Goal: Complete application form

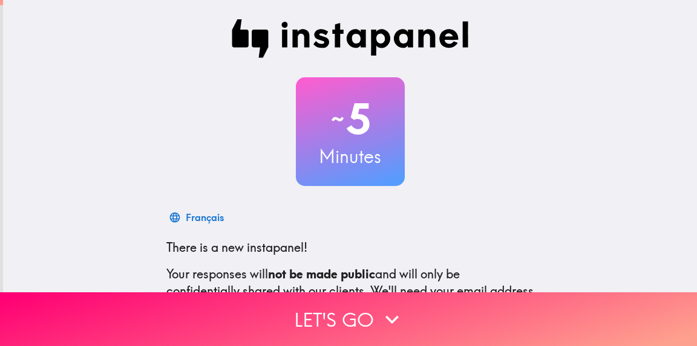
click at [343, 304] on button "Let's go" at bounding box center [348, 320] width 697 height 54
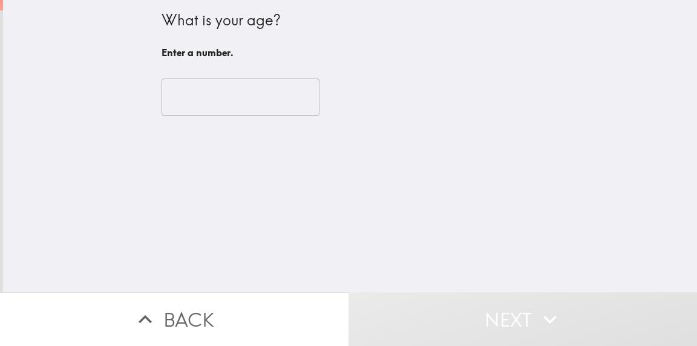
click at [242, 103] on input "number" at bounding box center [240, 97] width 158 height 37
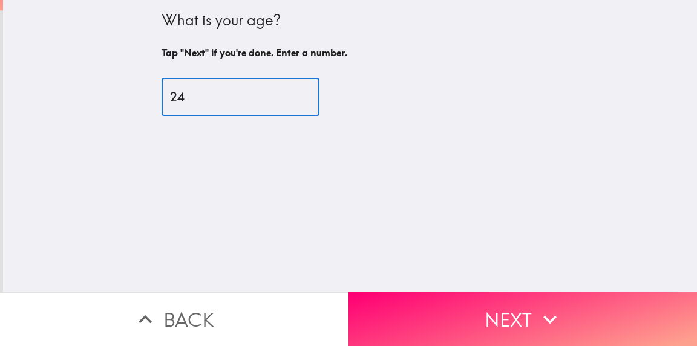
type input "24"
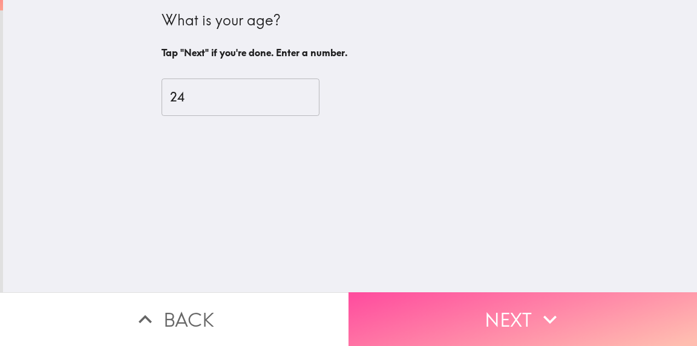
click at [398, 316] on button "Next" at bounding box center [522, 320] width 348 height 54
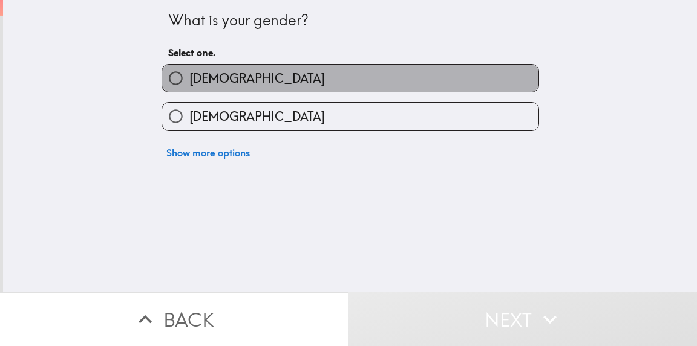
click at [273, 71] on label "[DEMOGRAPHIC_DATA]" at bounding box center [350, 78] width 376 height 27
click at [189, 71] on input "[DEMOGRAPHIC_DATA]" at bounding box center [175, 78] width 27 height 27
radio input "true"
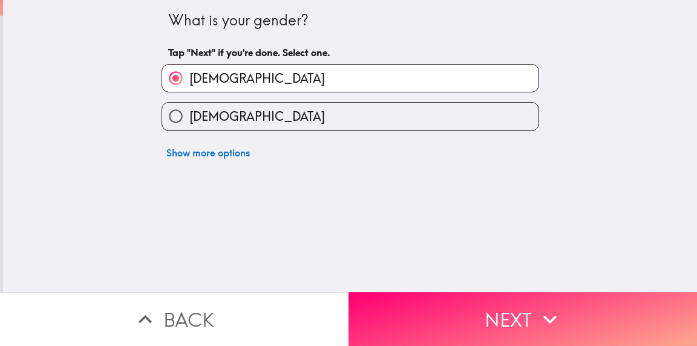
click at [386, 299] on button "Next" at bounding box center [522, 320] width 348 height 54
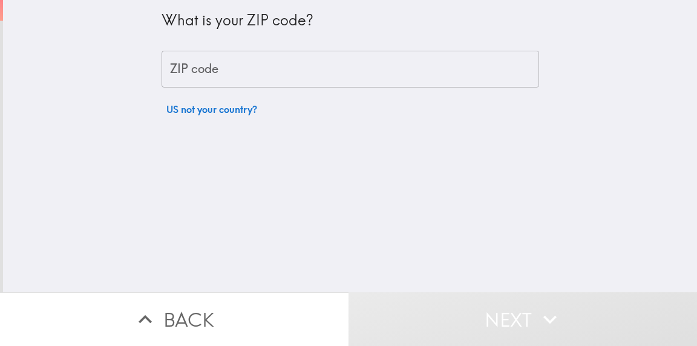
click at [272, 80] on input "ZIP code" at bounding box center [349, 69] width 377 height 37
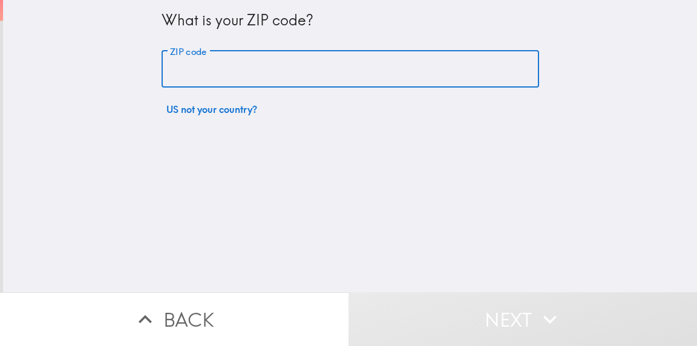
type input "2"
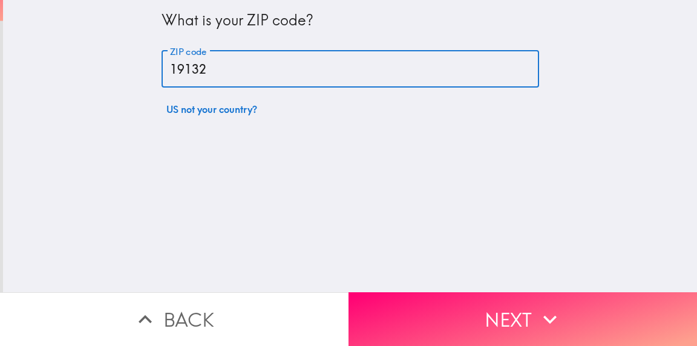
type input "19132"
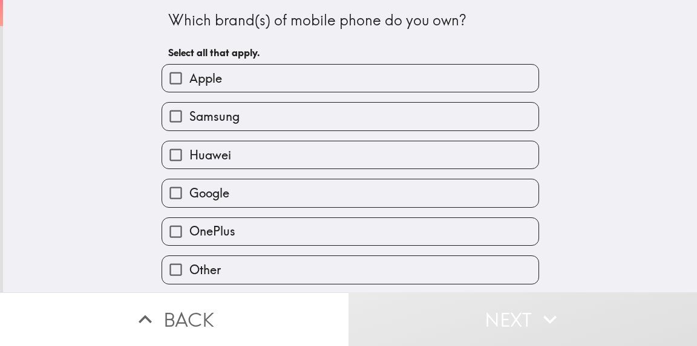
click at [272, 80] on label "Apple" at bounding box center [350, 78] width 376 height 27
click at [189, 80] on input "Apple" at bounding box center [175, 78] width 27 height 27
checkbox input "true"
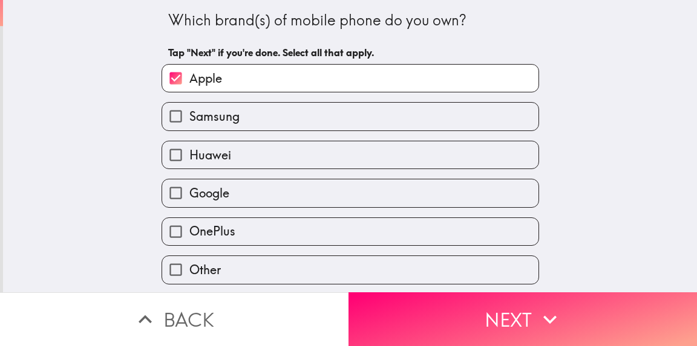
click at [262, 197] on label "Google" at bounding box center [350, 193] width 376 height 27
click at [189, 197] on input "Google" at bounding box center [175, 193] width 27 height 27
checkbox input "true"
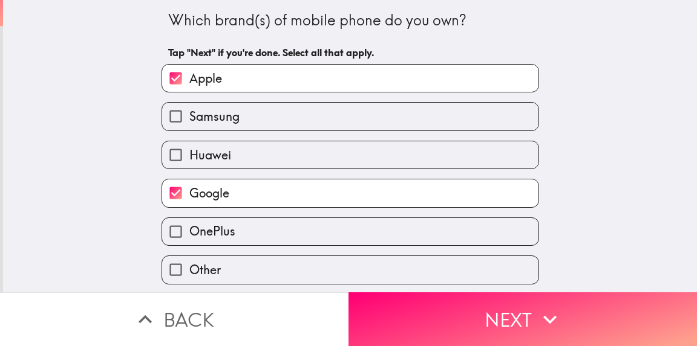
click at [262, 126] on label "Samsung" at bounding box center [350, 116] width 376 height 27
click at [189, 126] on input "Samsung" at bounding box center [175, 116] width 27 height 27
checkbox input "true"
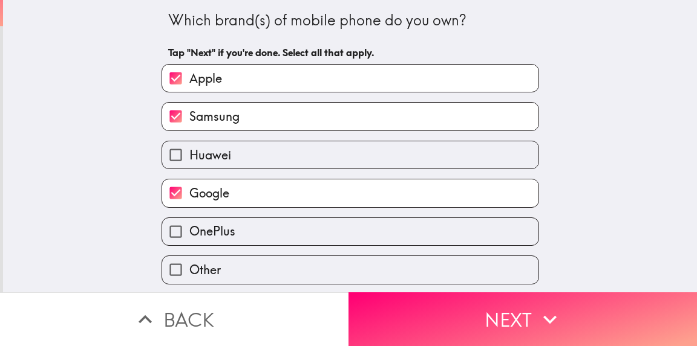
click at [399, 297] on button "Next" at bounding box center [522, 320] width 348 height 54
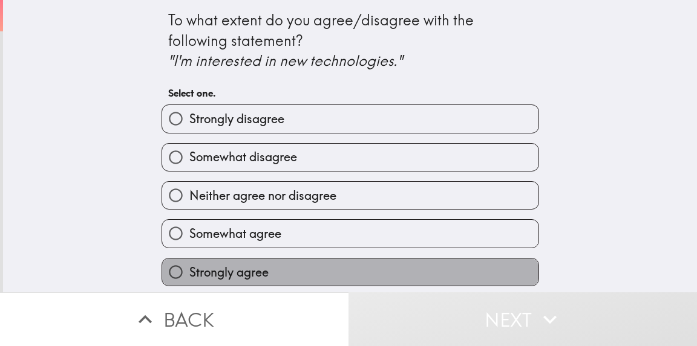
click at [293, 267] on label "Strongly agree" at bounding box center [350, 272] width 376 height 27
click at [189, 267] on input "Strongly agree" at bounding box center [175, 272] width 27 height 27
radio input "true"
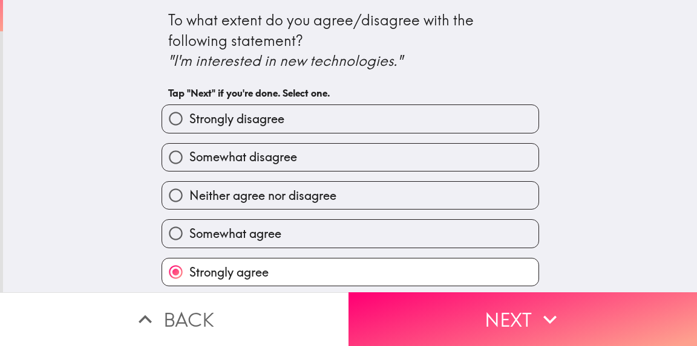
click at [402, 310] on button "Next" at bounding box center [522, 320] width 348 height 54
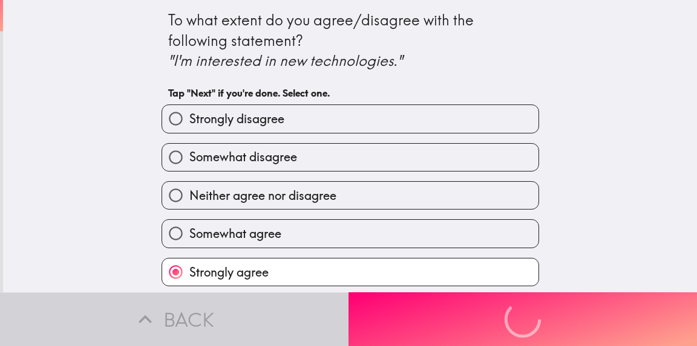
scroll to position [0, 0]
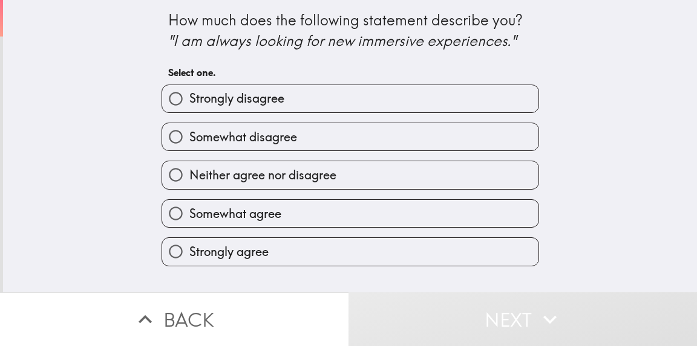
click at [395, 250] on label "Strongly agree" at bounding box center [350, 251] width 376 height 27
click at [189, 250] on input "Strongly agree" at bounding box center [175, 251] width 27 height 27
radio input "true"
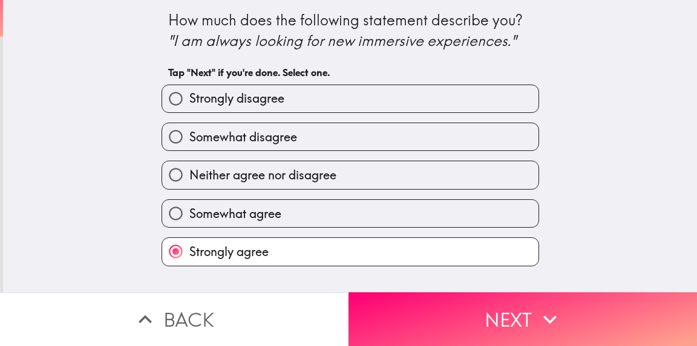
click at [403, 300] on button "Next" at bounding box center [522, 320] width 348 height 54
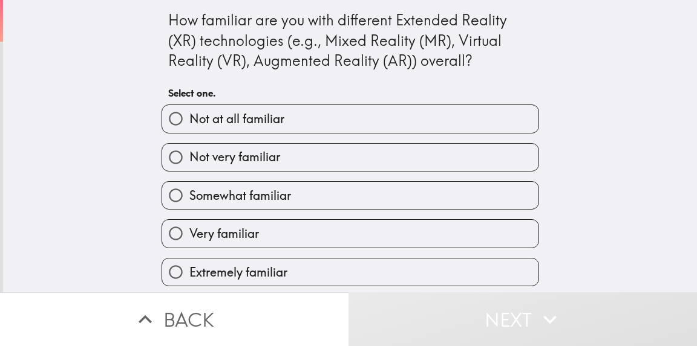
click at [393, 272] on label "Extremely familiar" at bounding box center [350, 272] width 376 height 27
click at [189, 272] on input "Extremely familiar" at bounding box center [175, 272] width 27 height 27
radio input "true"
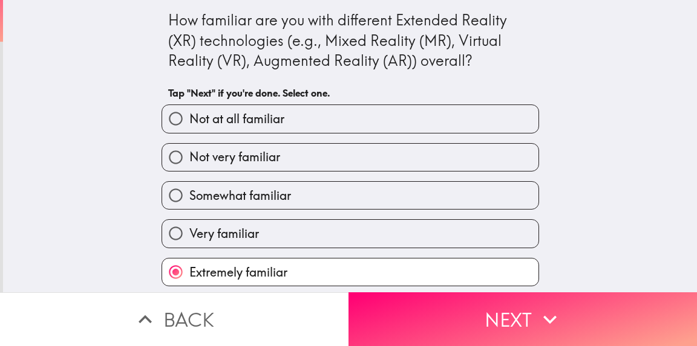
scroll to position [4, 0]
click at [401, 305] on button "Next" at bounding box center [522, 320] width 348 height 54
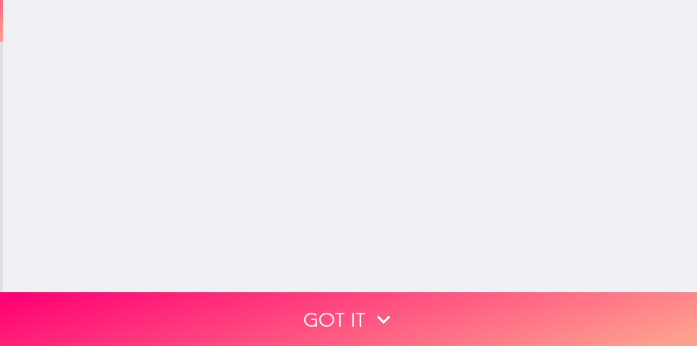
scroll to position [0, 0]
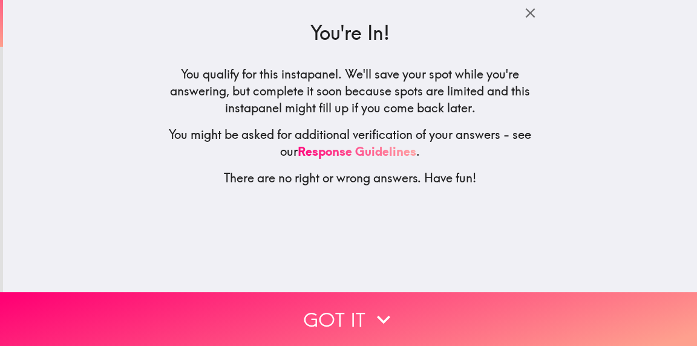
click at [401, 305] on button "Got it" at bounding box center [348, 320] width 697 height 54
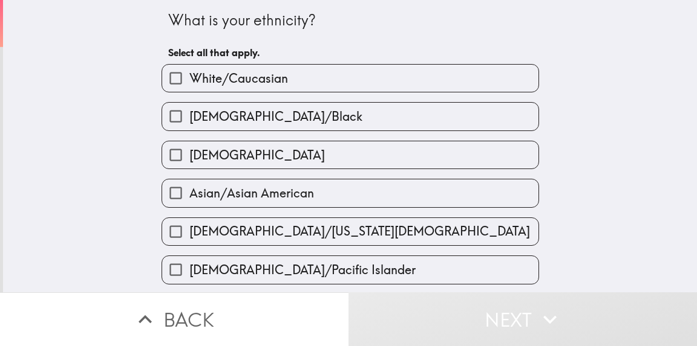
click at [369, 134] on div "[DEMOGRAPHIC_DATA]" at bounding box center [345, 150] width 387 height 38
click at [369, 122] on label "[DEMOGRAPHIC_DATA]/Black" at bounding box center [350, 116] width 376 height 27
click at [189, 122] on input "[DEMOGRAPHIC_DATA]/Black" at bounding box center [175, 116] width 27 height 27
checkbox input "true"
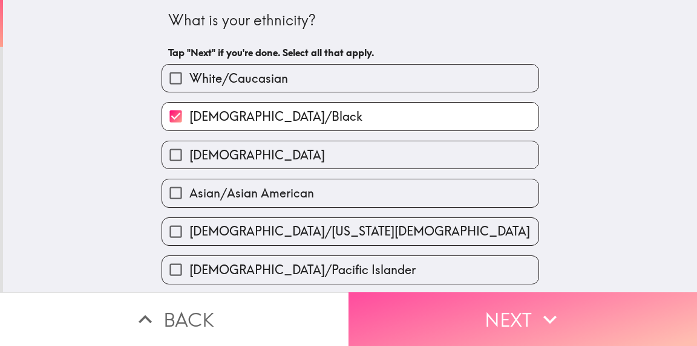
click at [405, 317] on button "Next" at bounding box center [522, 320] width 348 height 54
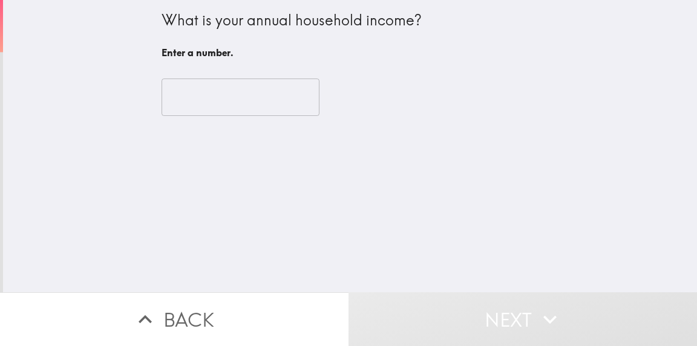
click at [264, 120] on div "​" at bounding box center [349, 97] width 377 height 67
click at [260, 108] on input "number" at bounding box center [240, 97] width 158 height 37
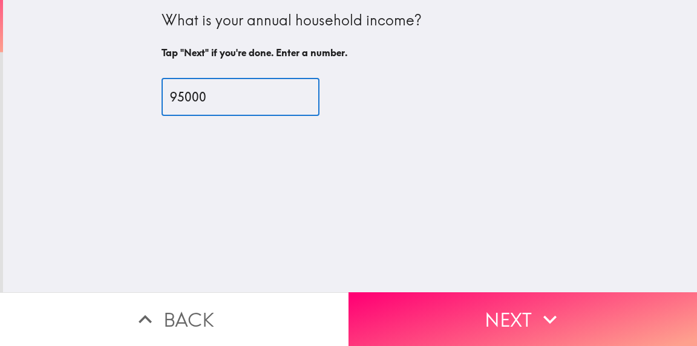
type input "95000"
click at [386, 303] on button "Next" at bounding box center [522, 320] width 348 height 54
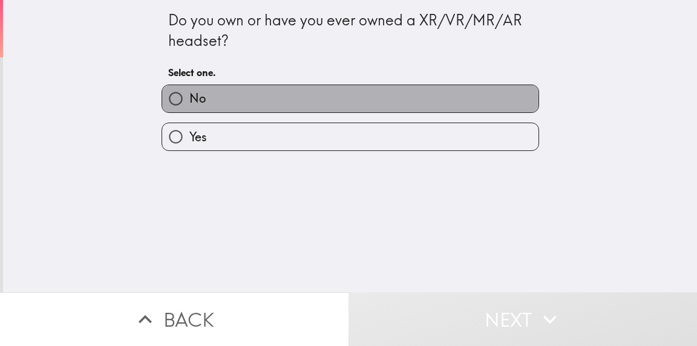
click at [313, 100] on label "No" at bounding box center [350, 98] width 376 height 27
click at [189, 100] on input "No" at bounding box center [175, 98] width 27 height 27
radio input "true"
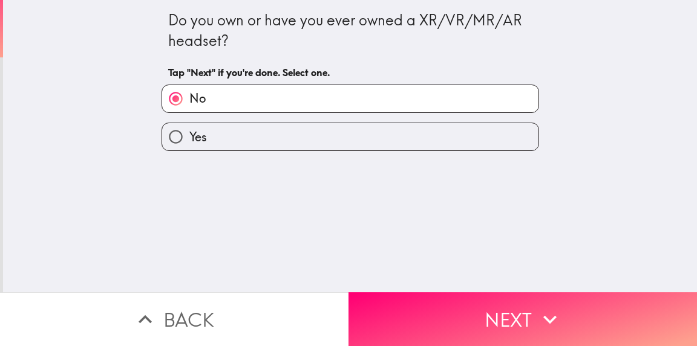
click at [313, 135] on label "Yes" at bounding box center [350, 136] width 376 height 27
click at [189, 135] on input "Yes" at bounding box center [175, 136] width 27 height 27
radio input "true"
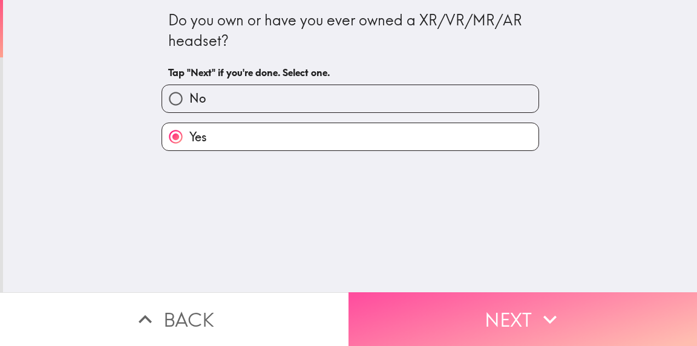
click at [389, 332] on button "Next" at bounding box center [522, 320] width 348 height 54
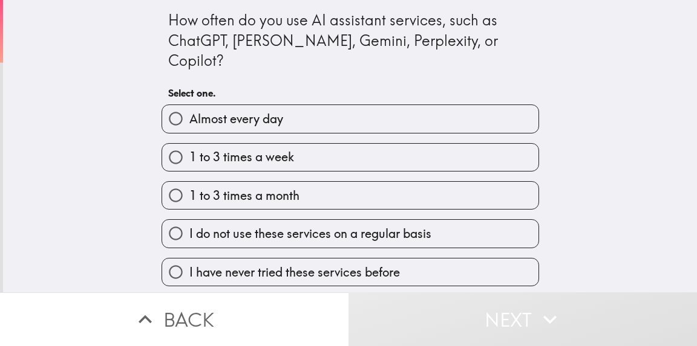
click at [368, 144] on label "1 to 3 times a week" at bounding box center [350, 157] width 376 height 27
click at [189, 144] on input "1 to 3 times a week" at bounding box center [175, 157] width 27 height 27
radio input "true"
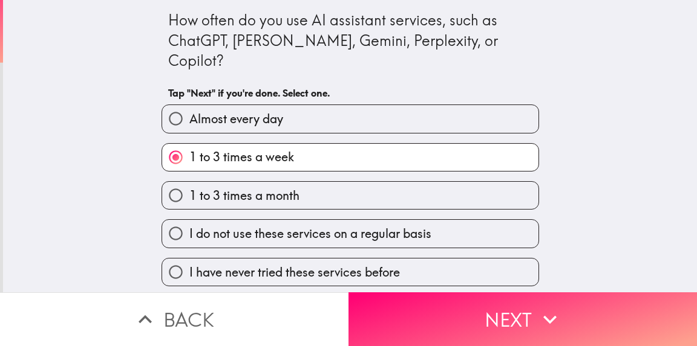
click at [394, 105] on label "Almost every day" at bounding box center [350, 118] width 376 height 27
click at [189, 105] on input "Almost every day" at bounding box center [175, 118] width 27 height 27
radio input "true"
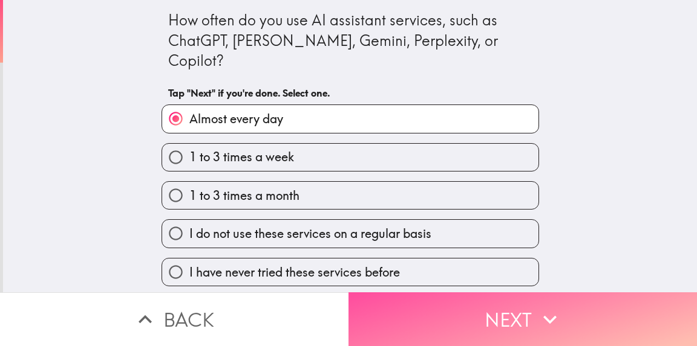
click at [394, 313] on button "Next" at bounding box center [522, 320] width 348 height 54
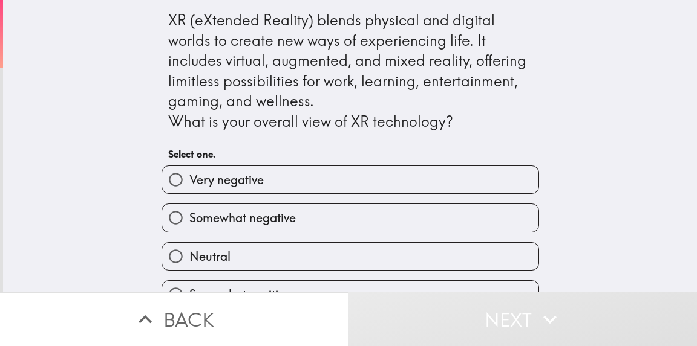
scroll to position [66, 0]
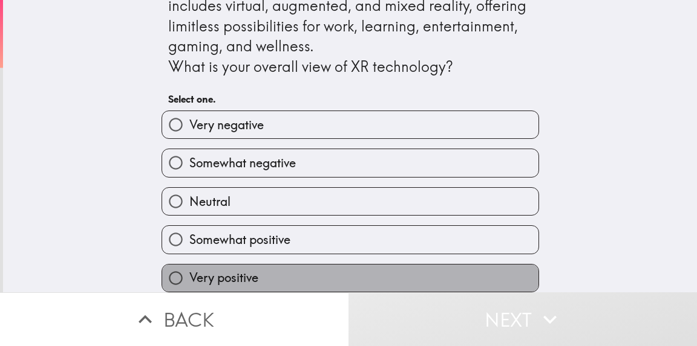
click at [350, 265] on label "Very positive" at bounding box center [350, 278] width 376 height 27
click at [189, 265] on input "Very positive" at bounding box center [175, 278] width 27 height 27
radio input "true"
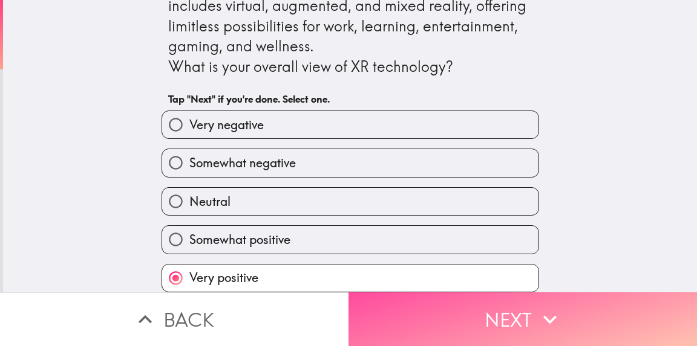
click at [389, 303] on button "Next" at bounding box center [522, 320] width 348 height 54
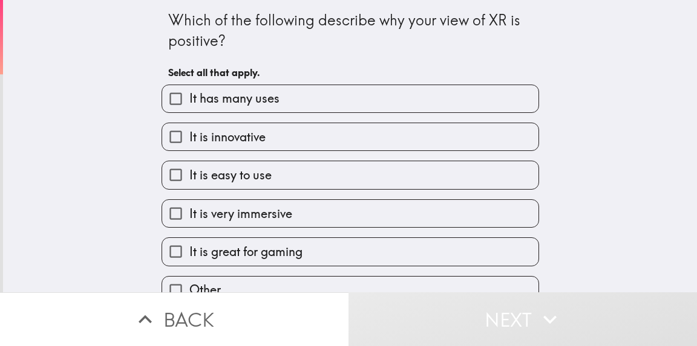
click at [345, 99] on label "It has many uses" at bounding box center [350, 98] width 376 height 27
click at [189, 99] on input "It has many uses" at bounding box center [175, 98] width 27 height 27
checkbox input "true"
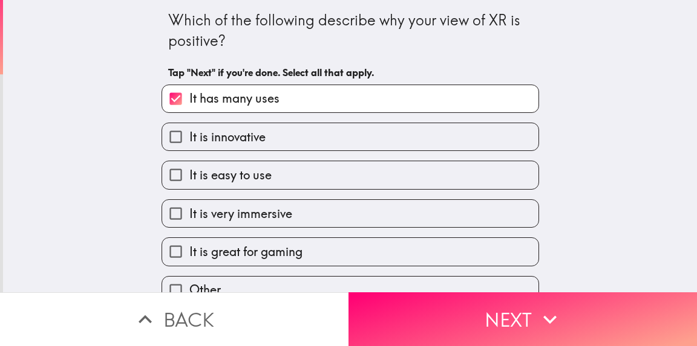
click at [345, 135] on label "It is innovative" at bounding box center [350, 136] width 376 height 27
click at [189, 135] on input "It is innovative" at bounding box center [175, 136] width 27 height 27
checkbox input "true"
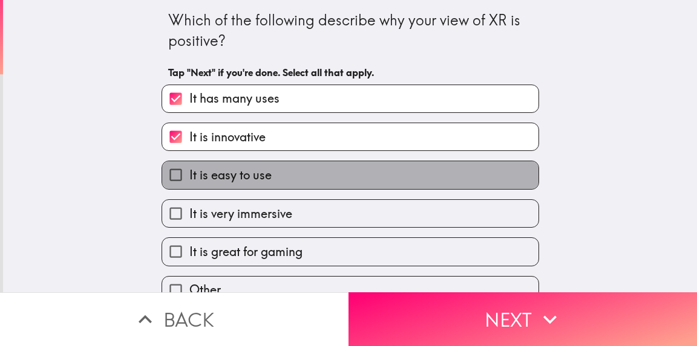
click at [343, 178] on label "It is easy to use" at bounding box center [350, 174] width 376 height 27
click at [189, 178] on input "It is easy to use" at bounding box center [175, 174] width 27 height 27
checkbox input "true"
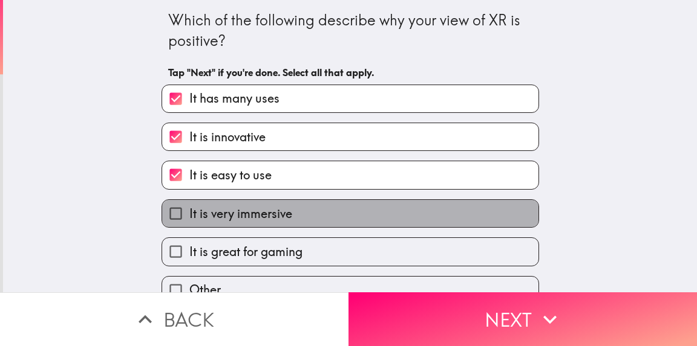
click at [343, 204] on label "It is very immersive" at bounding box center [350, 213] width 376 height 27
click at [189, 204] on input "It is very immersive" at bounding box center [175, 213] width 27 height 27
checkbox input "true"
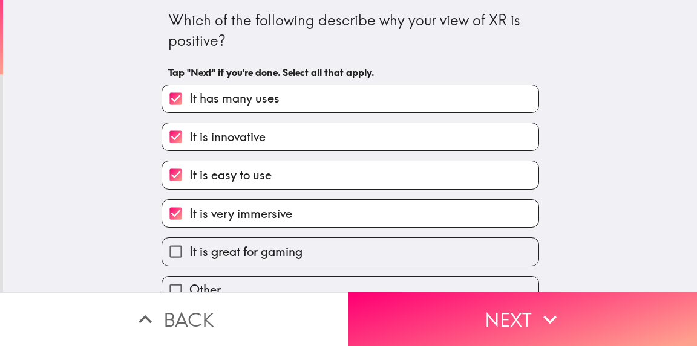
click at [338, 238] on div "It is great for gaming" at bounding box center [345, 247] width 387 height 38
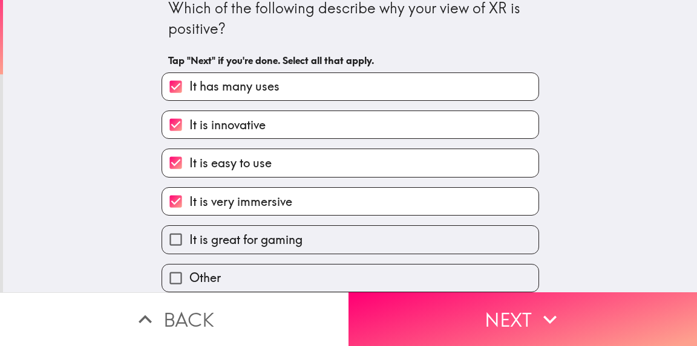
click at [324, 233] on label "It is great for gaming" at bounding box center [350, 239] width 376 height 27
click at [189, 233] on input "It is great for gaming" at bounding box center [175, 239] width 27 height 27
checkbox input "true"
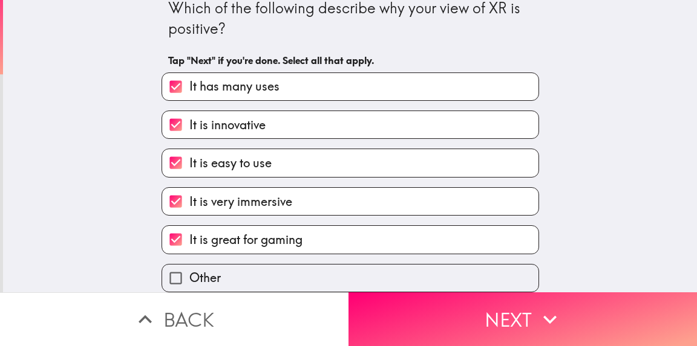
click at [377, 293] on button "Next" at bounding box center [522, 320] width 348 height 54
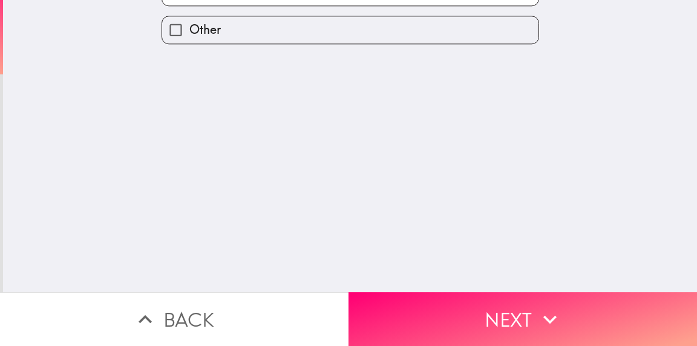
scroll to position [0, 0]
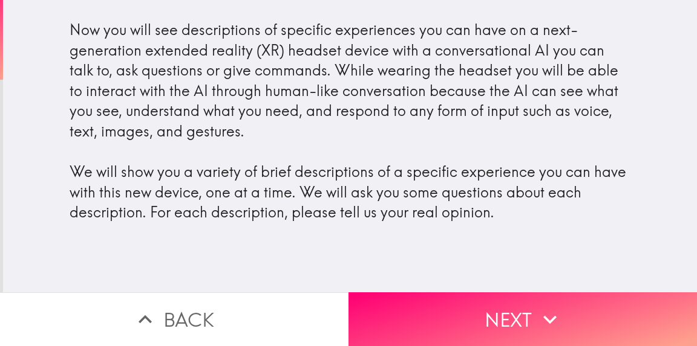
click at [592, 305] on button "Next" at bounding box center [522, 320] width 348 height 54
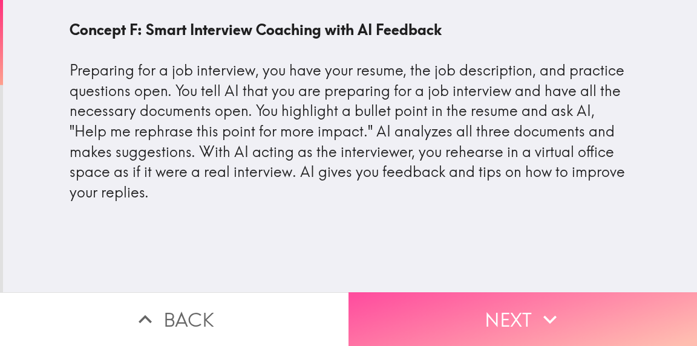
click at [489, 300] on button "Next" at bounding box center [522, 320] width 348 height 54
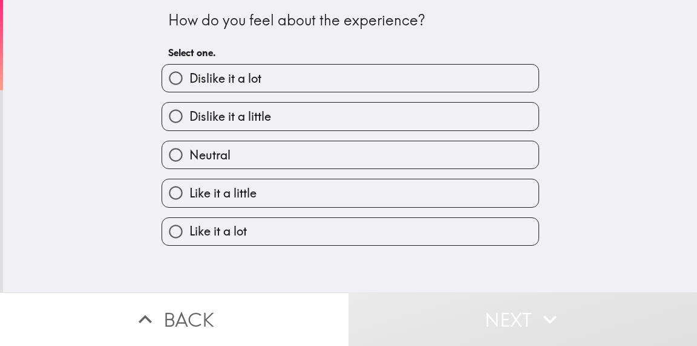
click at [398, 230] on label "Like it a lot" at bounding box center [350, 231] width 376 height 27
click at [189, 230] on input "Like it a lot" at bounding box center [175, 231] width 27 height 27
radio input "true"
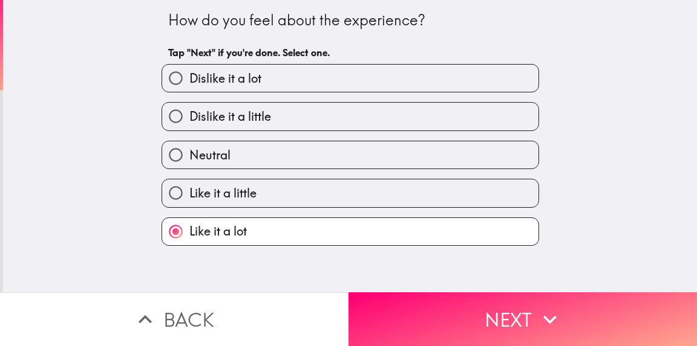
click at [432, 307] on button "Next" at bounding box center [522, 320] width 348 height 54
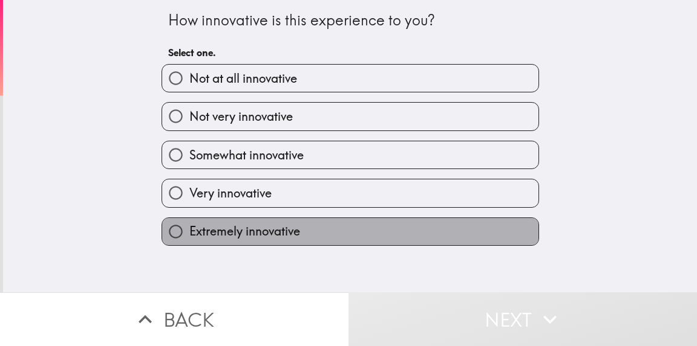
click at [375, 237] on label "Extremely innovative" at bounding box center [350, 231] width 376 height 27
click at [189, 237] on input "Extremely innovative" at bounding box center [175, 231] width 27 height 27
radio input "true"
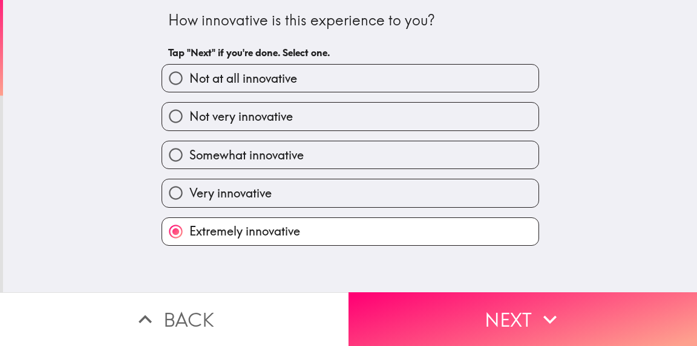
click at [407, 296] on button "Next" at bounding box center [522, 320] width 348 height 54
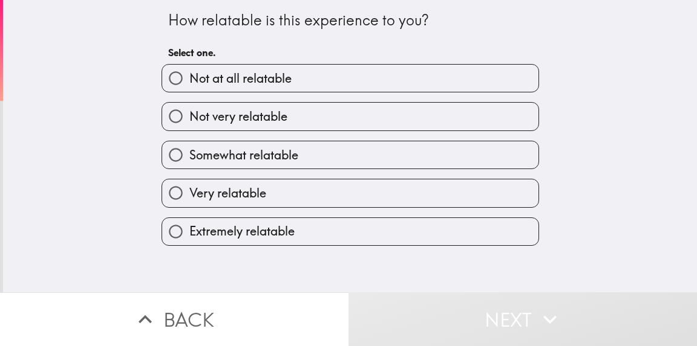
click at [379, 238] on label "Extremely relatable" at bounding box center [350, 231] width 376 height 27
click at [189, 238] on input "Extremely relatable" at bounding box center [175, 231] width 27 height 27
radio input "true"
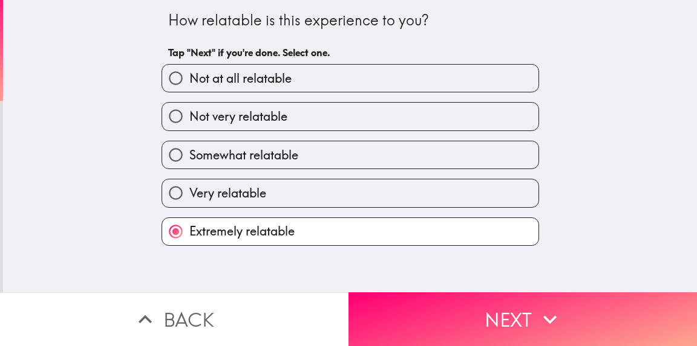
click at [386, 304] on button "Next" at bounding box center [522, 320] width 348 height 54
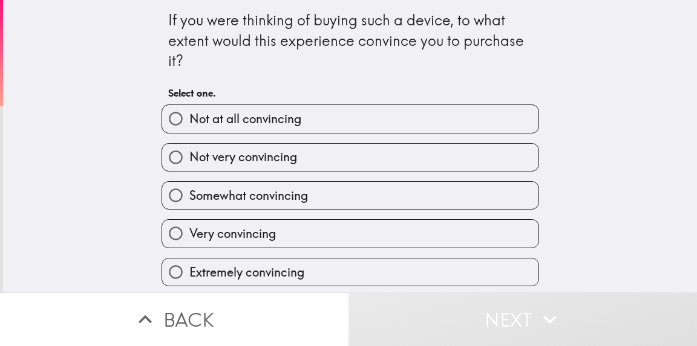
click at [382, 250] on div "Extremely convincing" at bounding box center [345, 268] width 387 height 38
click at [382, 273] on label "Extremely convincing" at bounding box center [350, 272] width 376 height 27
click at [189, 273] on input "Extremely convincing" at bounding box center [175, 272] width 27 height 27
radio input "true"
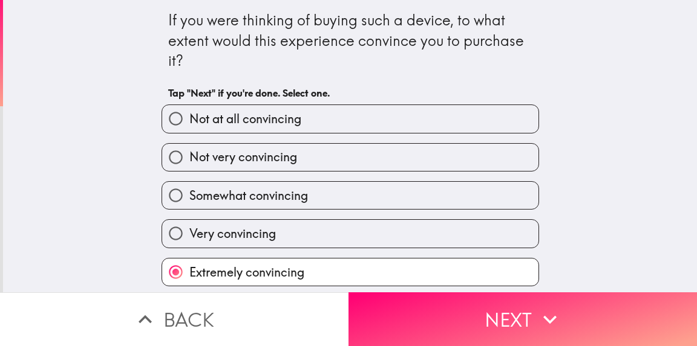
scroll to position [4, 0]
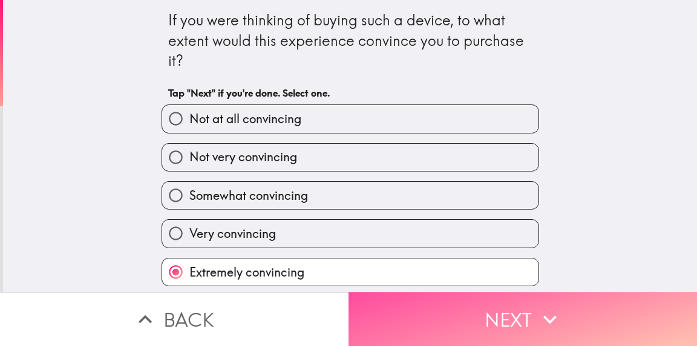
click at [400, 293] on button "Next" at bounding box center [522, 320] width 348 height 54
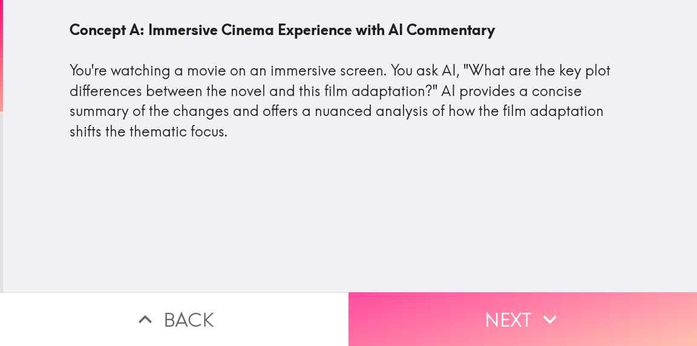
click at [393, 299] on button "Next" at bounding box center [522, 320] width 348 height 54
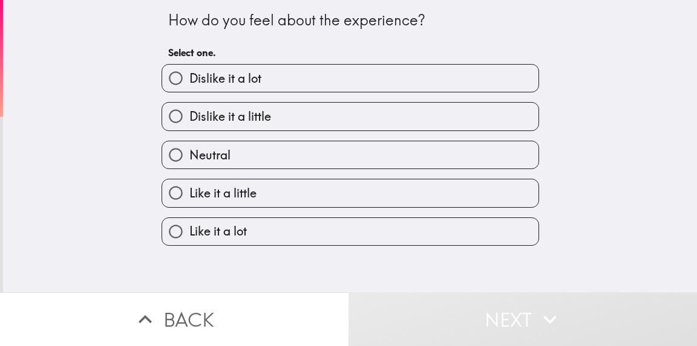
click at [366, 222] on label "Like it a lot" at bounding box center [350, 231] width 376 height 27
click at [189, 222] on input "Like it a lot" at bounding box center [175, 231] width 27 height 27
radio input "true"
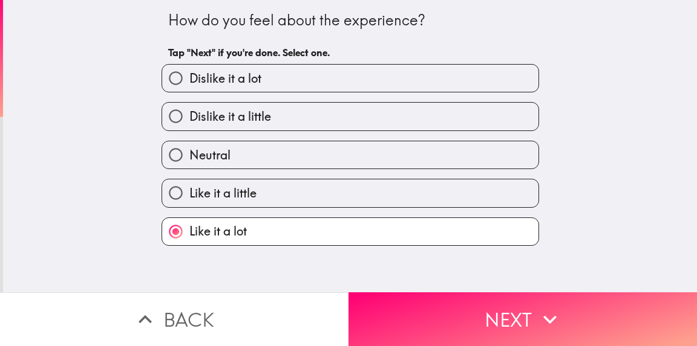
click at [389, 307] on button "Next" at bounding box center [522, 320] width 348 height 54
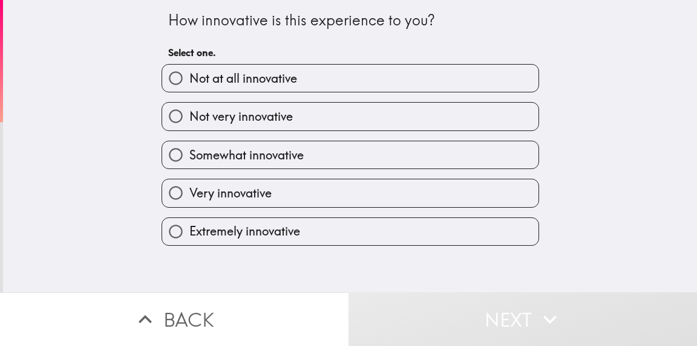
click at [383, 242] on label "Extremely innovative" at bounding box center [350, 231] width 376 height 27
click at [189, 242] on input "Extremely innovative" at bounding box center [175, 231] width 27 height 27
radio input "true"
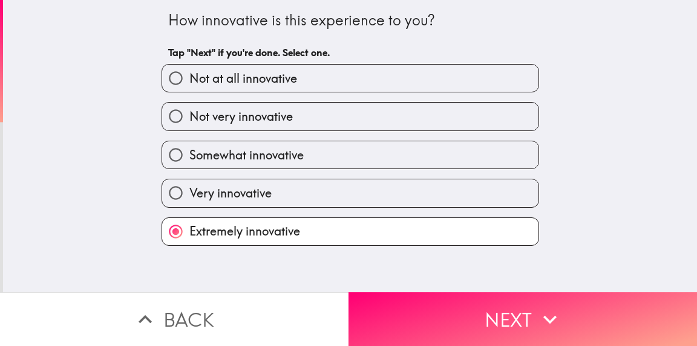
click at [408, 293] on button "Next" at bounding box center [522, 320] width 348 height 54
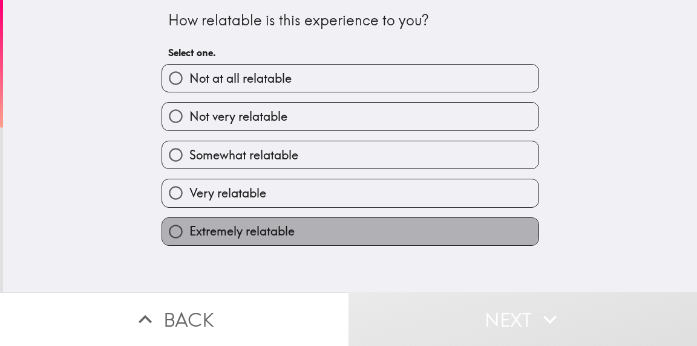
click at [408, 238] on label "Extremely relatable" at bounding box center [350, 231] width 376 height 27
click at [189, 238] on input "Extremely relatable" at bounding box center [175, 231] width 27 height 27
radio input "true"
click at [408, 238] on label "Extremely relatable" at bounding box center [350, 231] width 376 height 27
click at [189, 238] on input "Extremely relatable" at bounding box center [175, 231] width 27 height 27
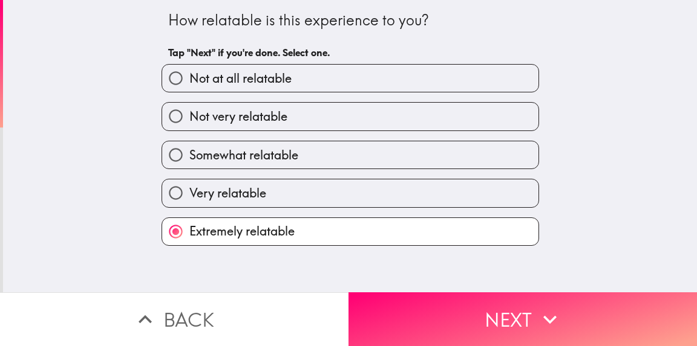
click at [424, 293] on button "Next" at bounding box center [522, 320] width 348 height 54
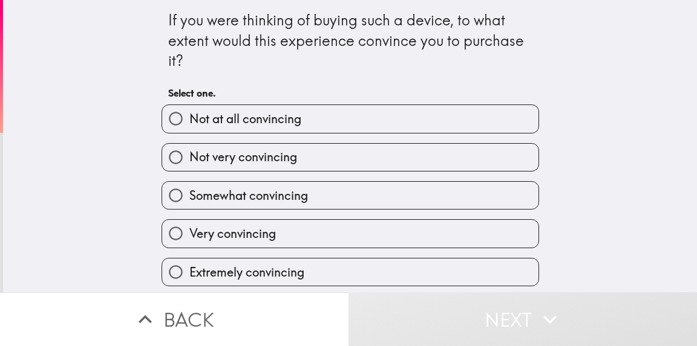
click at [424, 265] on label "Extremely convincing" at bounding box center [350, 272] width 376 height 27
click at [189, 265] on input "Extremely convincing" at bounding box center [175, 272] width 27 height 27
radio input "true"
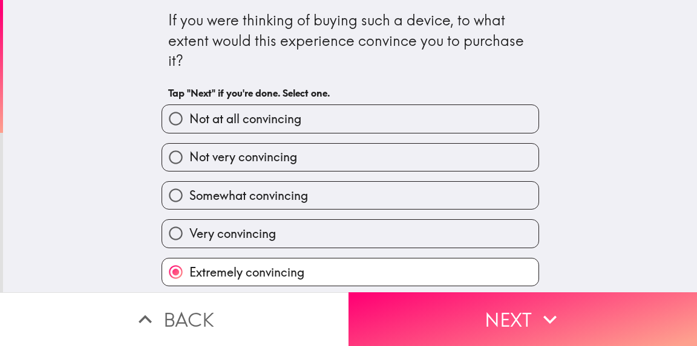
scroll to position [4, 0]
click at [427, 307] on button "Next" at bounding box center [522, 320] width 348 height 54
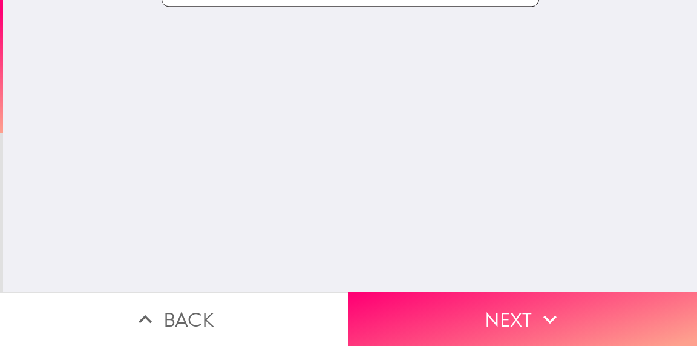
scroll to position [0, 0]
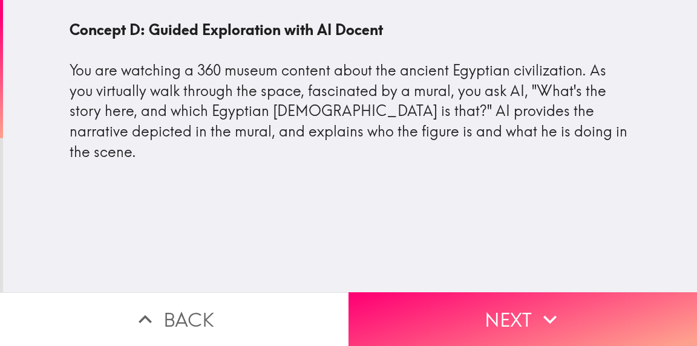
click at [427, 314] on button "Next" at bounding box center [522, 320] width 348 height 54
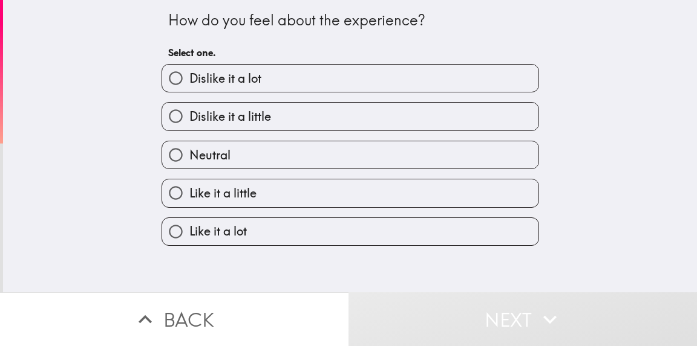
click at [427, 235] on label "Like it a lot" at bounding box center [350, 231] width 376 height 27
click at [189, 235] on input "Like it a lot" at bounding box center [175, 231] width 27 height 27
radio input "true"
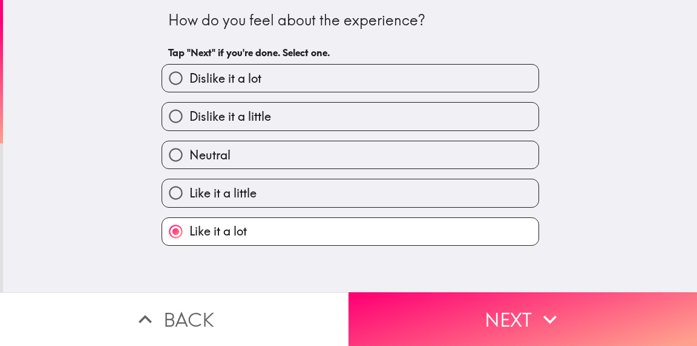
click at [427, 304] on button "Next" at bounding box center [522, 320] width 348 height 54
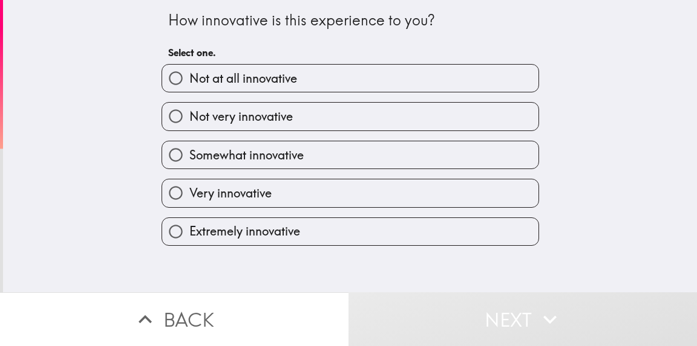
click at [427, 250] on div "How innovative is this experience to you? Select one. Not at all innovative Not…" at bounding box center [350, 146] width 694 height 293
click at [427, 232] on label "Extremely innovative" at bounding box center [350, 231] width 376 height 27
click at [189, 232] on input "Extremely innovative" at bounding box center [175, 231] width 27 height 27
radio input "true"
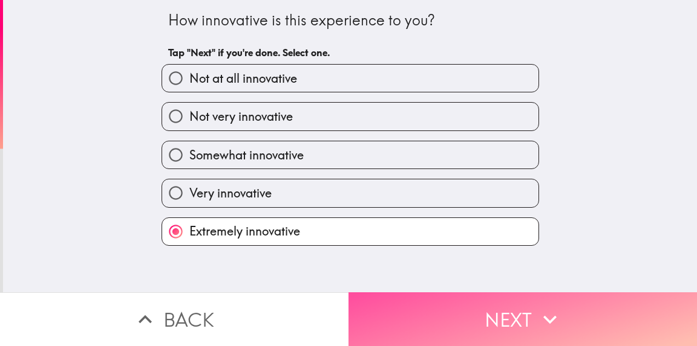
click at [427, 309] on button "Next" at bounding box center [522, 320] width 348 height 54
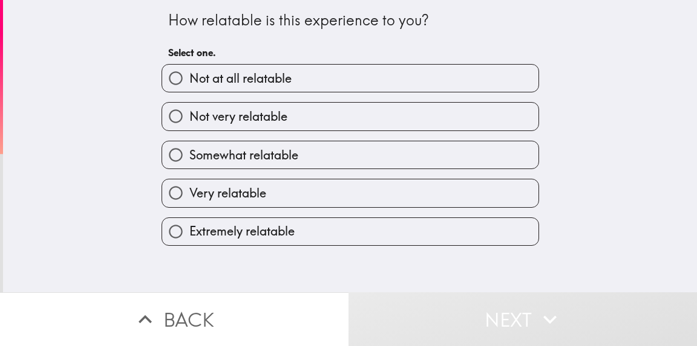
click at [427, 265] on div "How relatable is this experience to you? Select one. Not at all relatable Not v…" at bounding box center [350, 146] width 694 height 293
click at [427, 243] on label "Extremely relatable" at bounding box center [350, 231] width 376 height 27
click at [189, 243] on input "Extremely relatable" at bounding box center [175, 231] width 27 height 27
radio input "true"
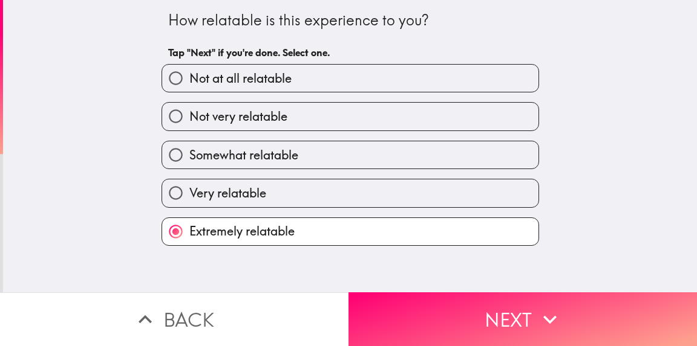
click at [427, 318] on button "Next" at bounding box center [522, 320] width 348 height 54
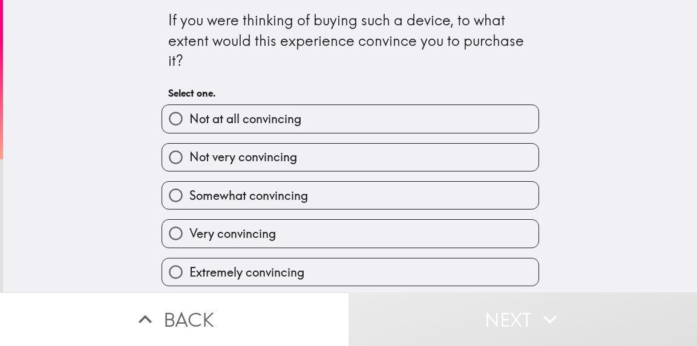
click at [427, 264] on label "Extremely convincing" at bounding box center [350, 272] width 376 height 27
click at [189, 264] on input "Extremely convincing" at bounding box center [175, 272] width 27 height 27
radio input "true"
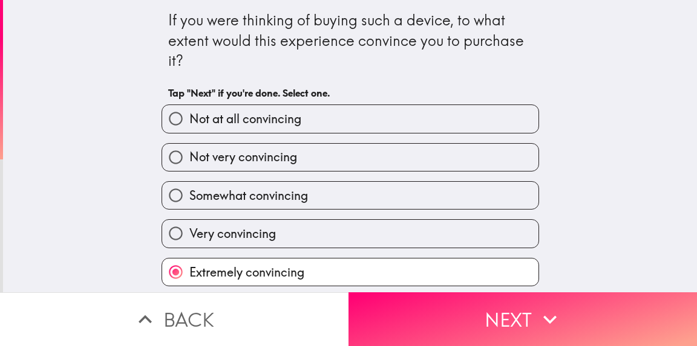
scroll to position [4, 0]
click at [427, 299] on button "Next" at bounding box center [522, 320] width 348 height 54
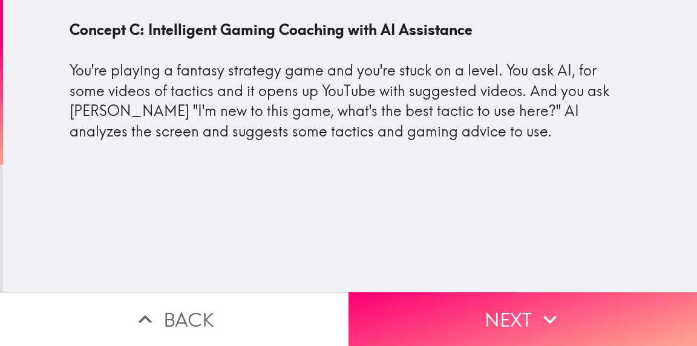
click at [426, 293] on button "Next" at bounding box center [522, 320] width 348 height 54
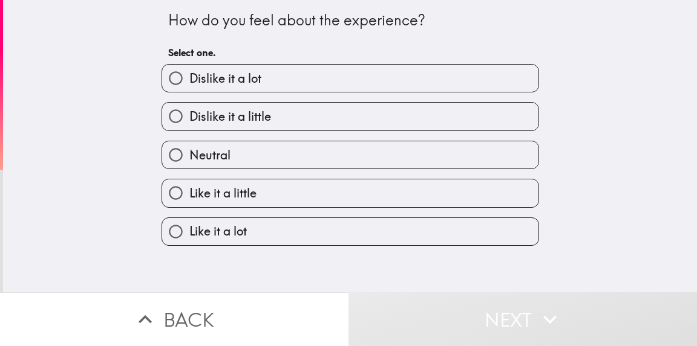
click at [415, 235] on label "Like it a lot" at bounding box center [350, 231] width 376 height 27
click at [189, 235] on input "Like it a lot" at bounding box center [175, 231] width 27 height 27
radio input "true"
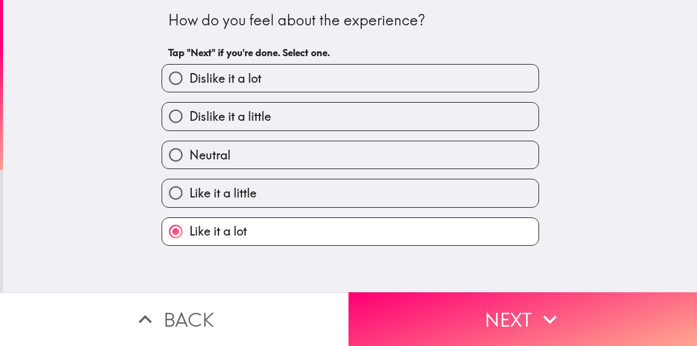
click at [415, 302] on button "Next" at bounding box center [522, 320] width 348 height 54
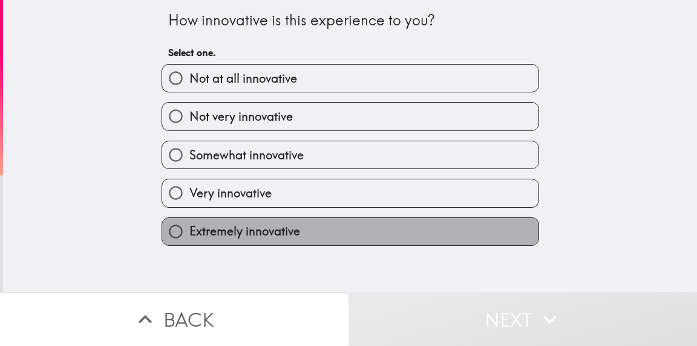
click at [415, 229] on label "Extremely innovative" at bounding box center [350, 231] width 376 height 27
click at [189, 229] on input "Extremely innovative" at bounding box center [175, 231] width 27 height 27
radio input "true"
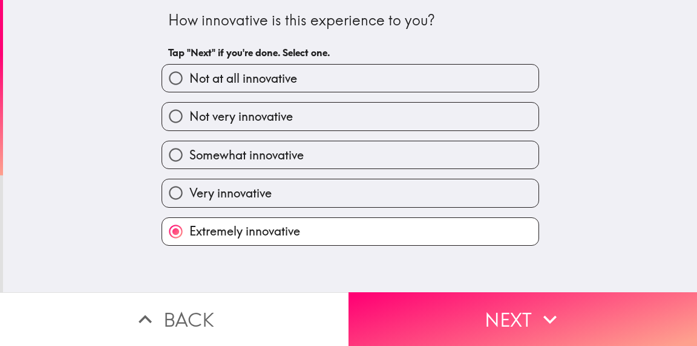
click at [415, 293] on button "Next" at bounding box center [522, 320] width 348 height 54
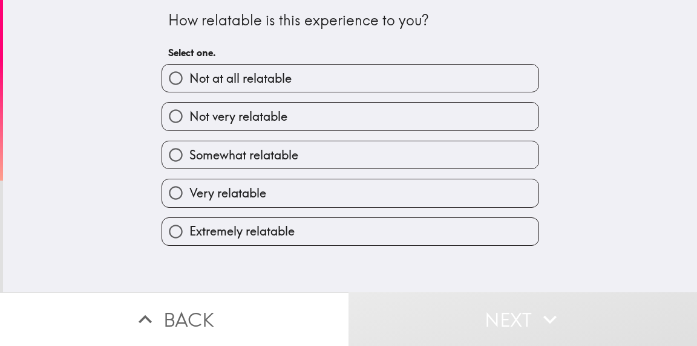
click at [415, 246] on label "Extremely relatable" at bounding box center [350, 231] width 376 height 27
click at [189, 246] on input "Extremely relatable" at bounding box center [175, 231] width 27 height 27
radio input "true"
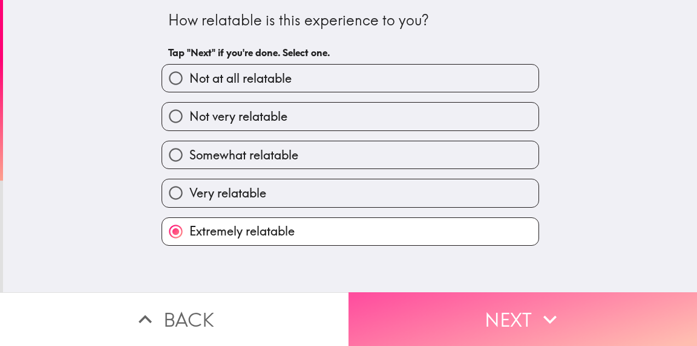
click at [419, 307] on button "Next" at bounding box center [522, 320] width 348 height 54
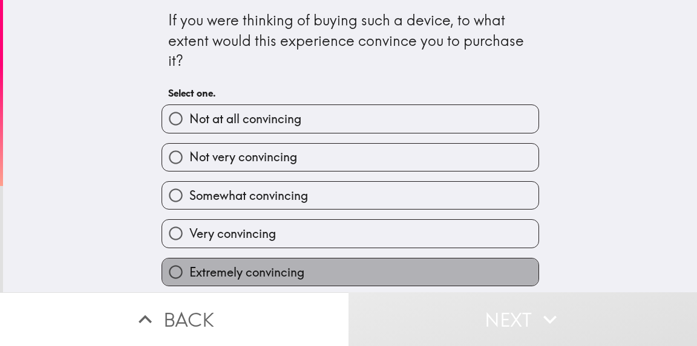
click at [419, 267] on label "Extremely convincing" at bounding box center [350, 272] width 376 height 27
click at [189, 267] on input "Extremely convincing" at bounding box center [175, 272] width 27 height 27
radio input "true"
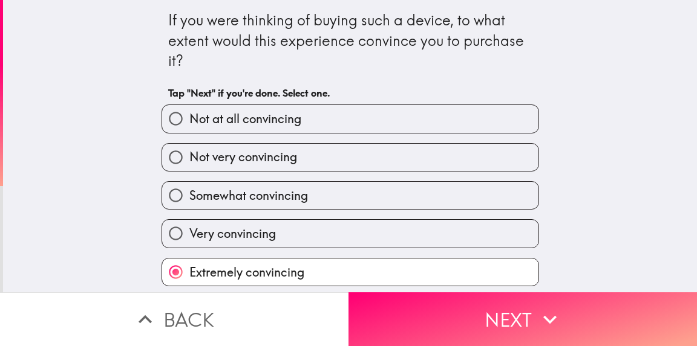
click at [420, 302] on button "Next" at bounding box center [522, 320] width 348 height 54
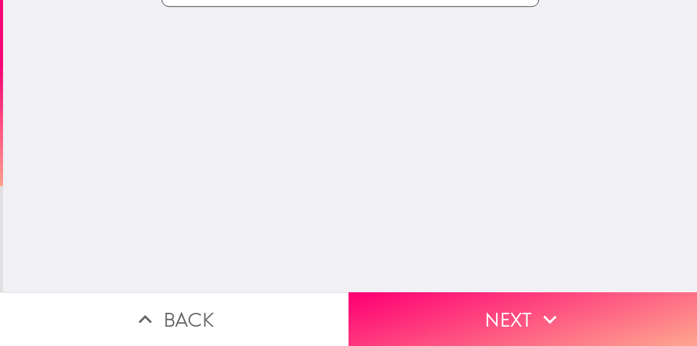
scroll to position [0, 0]
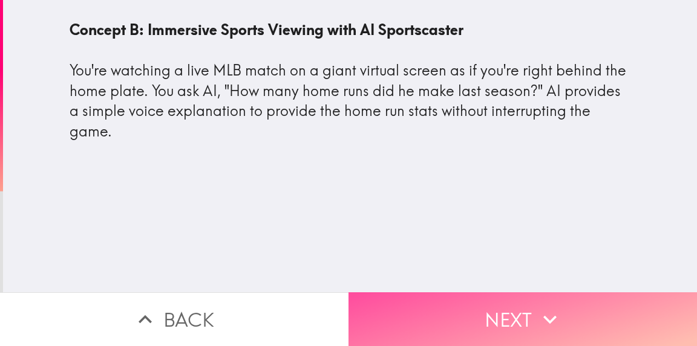
click at [420, 302] on button "Next" at bounding box center [522, 320] width 348 height 54
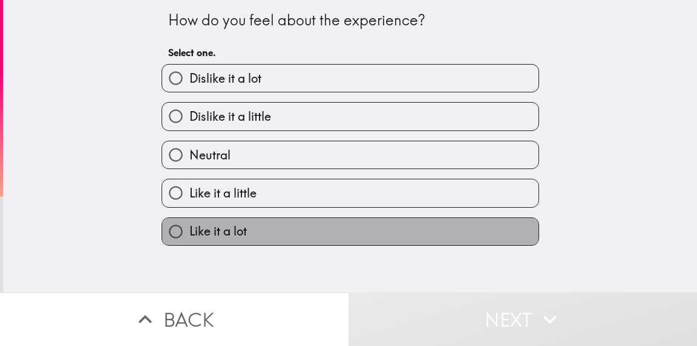
click at [420, 246] on label "Like it a lot" at bounding box center [350, 231] width 376 height 27
click at [189, 246] on input "Like it a lot" at bounding box center [175, 231] width 27 height 27
radio input "true"
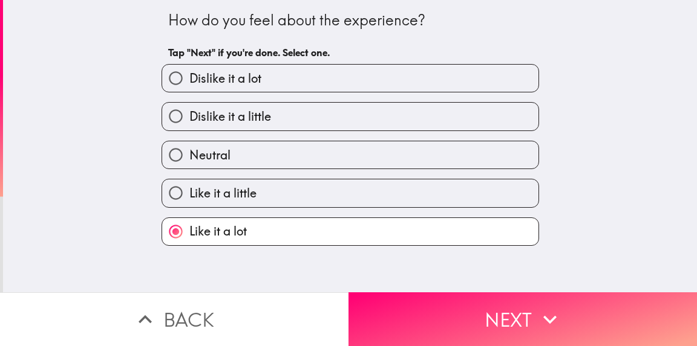
click at [420, 309] on button "Next" at bounding box center [522, 320] width 348 height 54
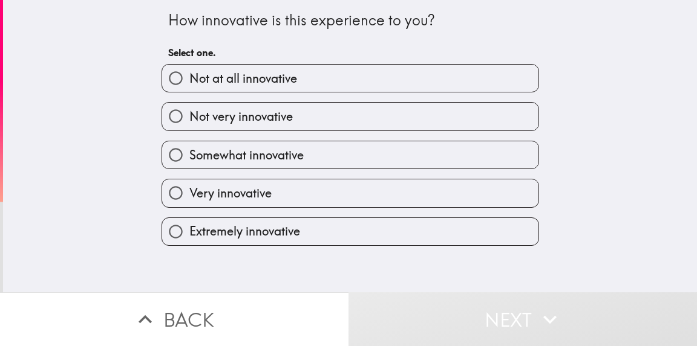
click at [420, 239] on label "Extremely innovative" at bounding box center [350, 231] width 376 height 27
click at [189, 239] on input "Extremely innovative" at bounding box center [175, 231] width 27 height 27
radio input "true"
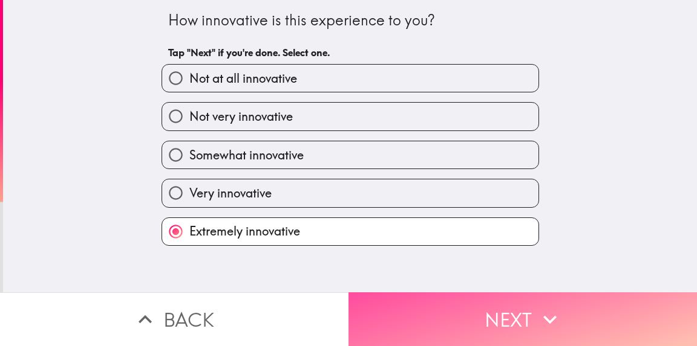
click at [434, 304] on button "Next" at bounding box center [522, 320] width 348 height 54
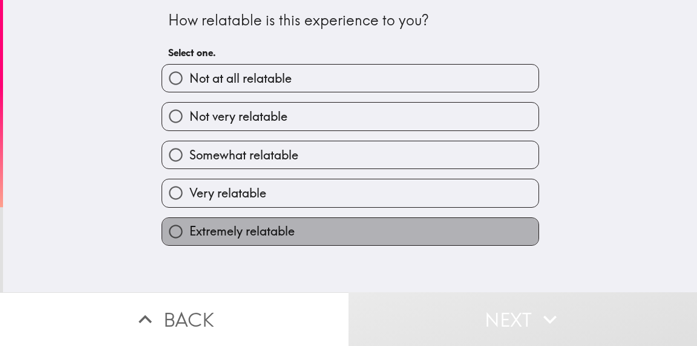
click at [434, 232] on label "Extremely relatable" at bounding box center [350, 231] width 376 height 27
click at [189, 232] on input "Extremely relatable" at bounding box center [175, 231] width 27 height 27
radio input "true"
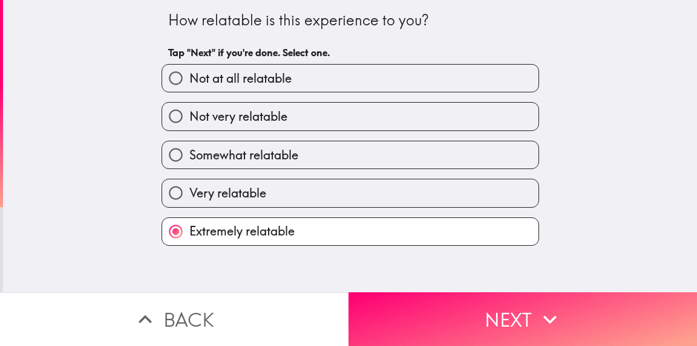
click at [446, 294] on button "Next" at bounding box center [522, 320] width 348 height 54
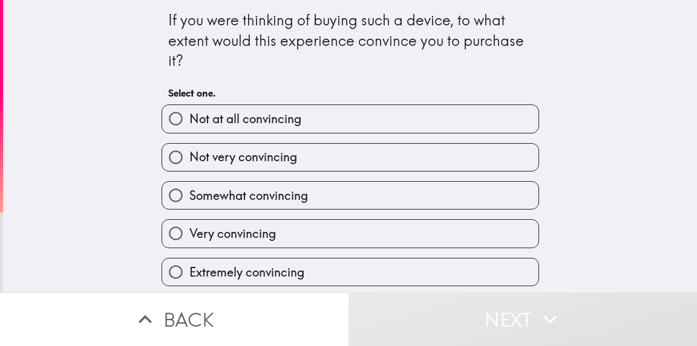
click at [446, 259] on div "Extremely convincing" at bounding box center [345, 268] width 387 height 38
click at [446, 264] on label "Extremely convincing" at bounding box center [350, 272] width 376 height 27
click at [189, 264] on input "Extremely convincing" at bounding box center [175, 272] width 27 height 27
radio input "true"
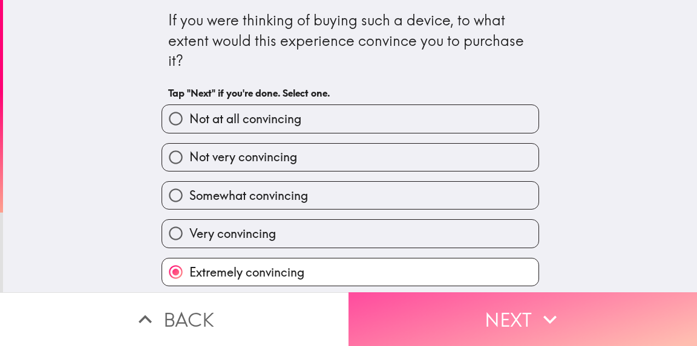
click at [446, 299] on button "Next" at bounding box center [522, 320] width 348 height 54
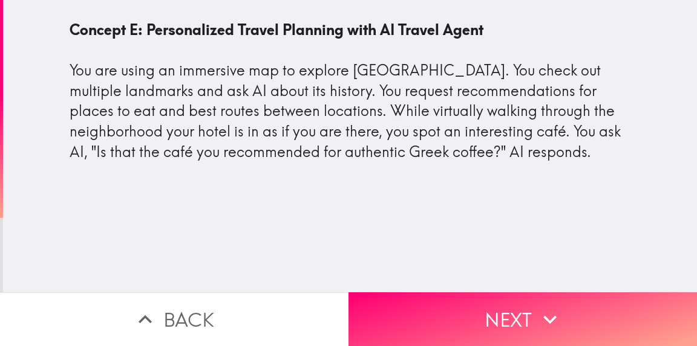
click at [446, 305] on button "Next" at bounding box center [522, 320] width 348 height 54
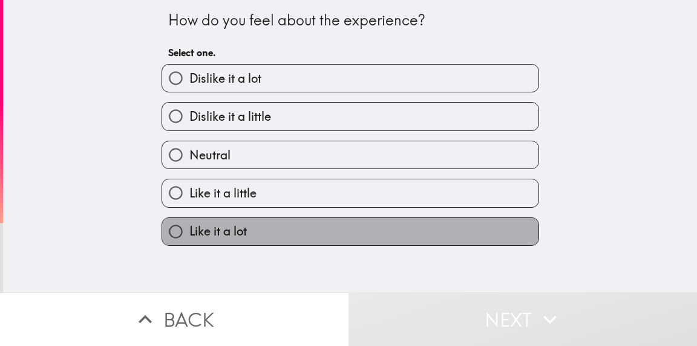
click at [444, 239] on label "Like it a lot" at bounding box center [350, 231] width 376 height 27
click at [189, 239] on input "Like it a lot" at bounding box center [175, 231] width 27 height 27
radio input "true"
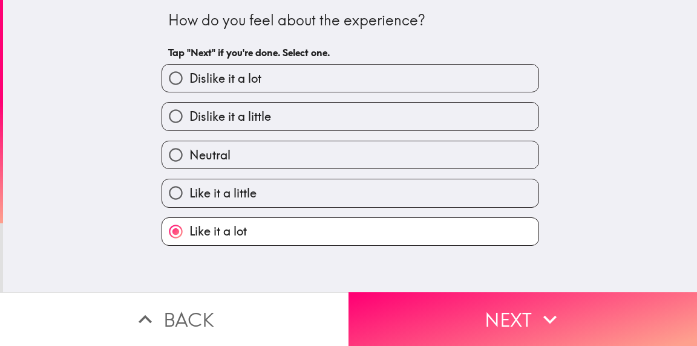
click at [444, 306] on button "Next" at bounding box center [522, 320] width 348 height 54
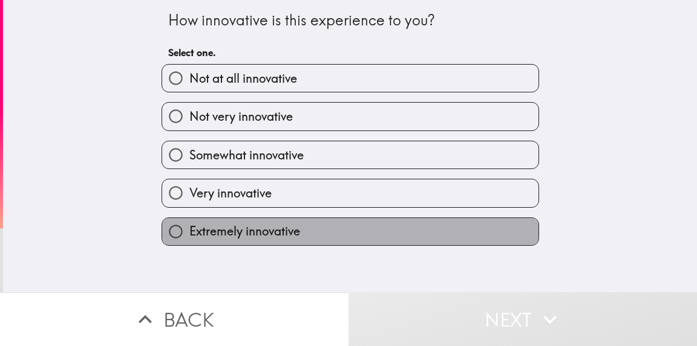
click at [426, 240] on label "Extremely innovative" at bounding box center [350, 231] width 376 height 27
click at [189, 240] on input "Extremely innovative" at bounding box center [175, 231] width 27 height 27
radio input "true"
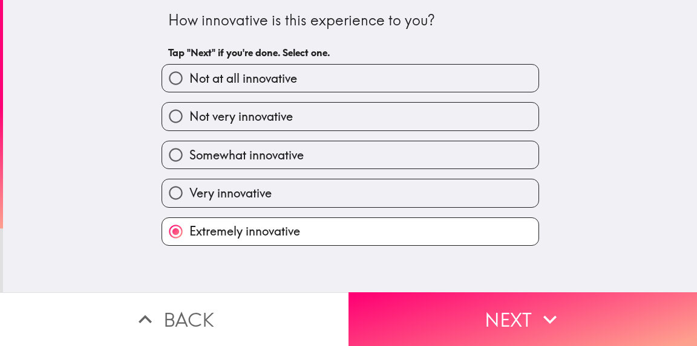
click at [430, 299] on button "Next" at bounding box center [522, 320] width 348 height 54
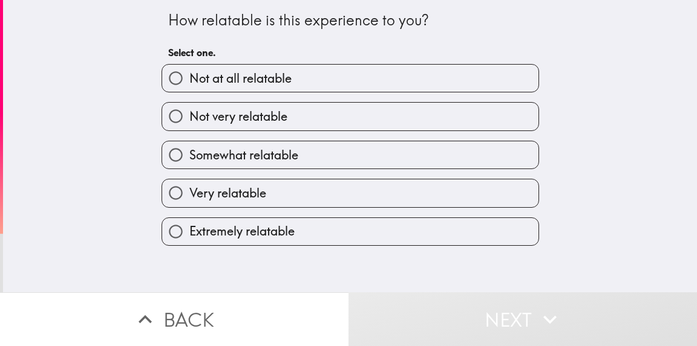
click at [430, 267] on div "How relatable is this experience to you? Select one. Not at all relatable Not v…" at bounding box center [350, 146] width 694 height 293
click at [430, 243] on label "Extremely relatable" at bounding box center [350, 231] width 376 height 27
click at [189, 243] on input "Extremely relatable" at bounding box center [175, 231] width 27 height 27
radio input "true"
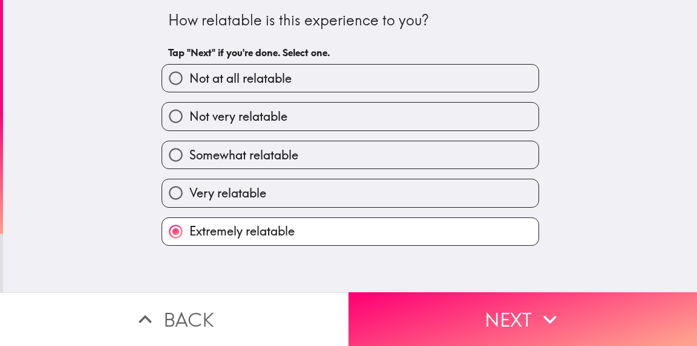
click at [439, 309] on button "Next" at bounding box center [522, 320] width 348 height 54
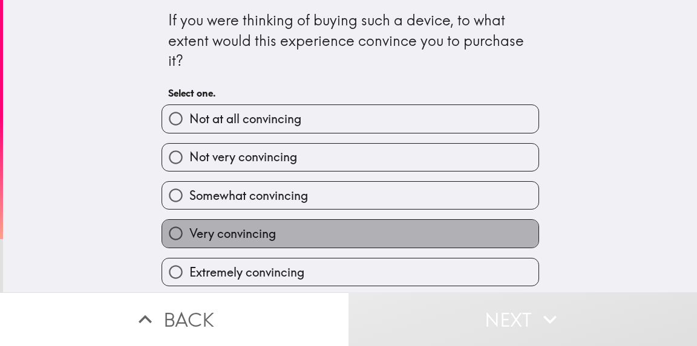
click at [439, 247] on label "Very convincing" at bounding box center [350, 233] width 376 height 27
click at [189, 247] on input "Very convincing" at bounding box center [175, 233] width 27 height 27
radio input "true"
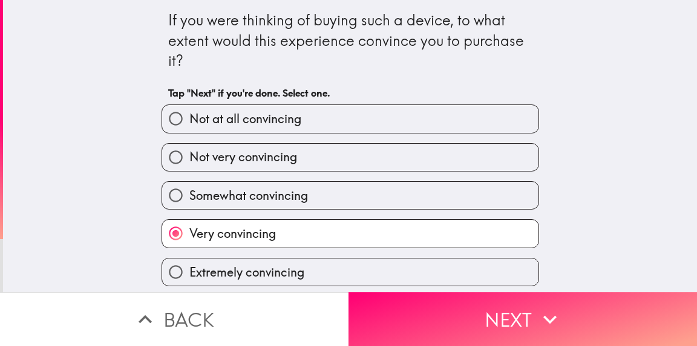
click at [439, 270] on label "Extremely convincing" at bounding box center [350, 272] width 376 height 27
click at [189, 270] on input "Extremely convincing" at bounding box center [175, 272] width 27 height 27
radio input "true"
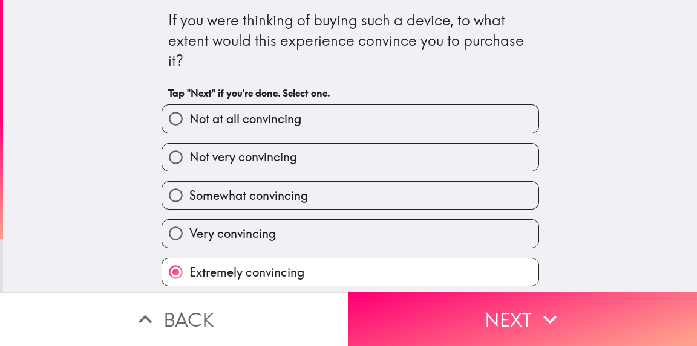
scroll to position [4, 0]
click at [440, 293] on button "Next" at bounding box center [522, 320] width 348 height 54
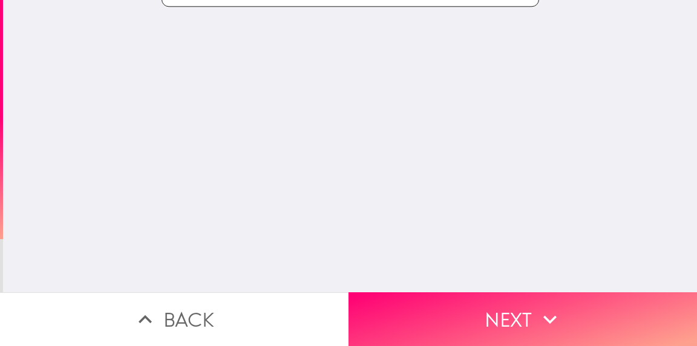
scroll to position [0, 0]
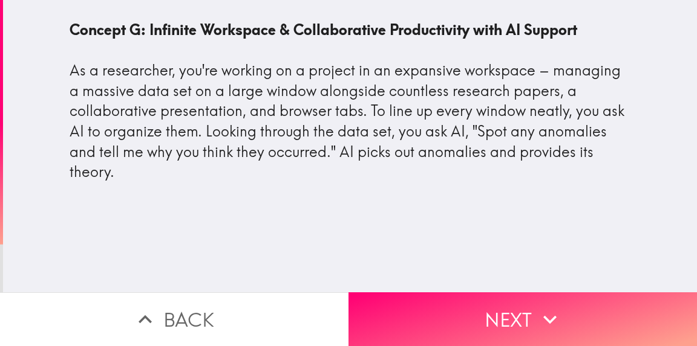
click at [441, 295] on button "Next" at bounding box center [522, 320] width 348 height 54
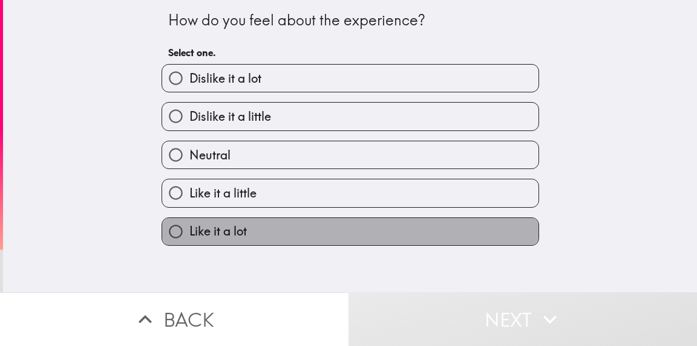
click at [441, 239] on label "Like it a lot" at bounding box center [350, 231] width 376 height 27
click at [189, 239] on input "Like it a lot" at bounding box center [175, 231] width 27 height 27
radio input "true"
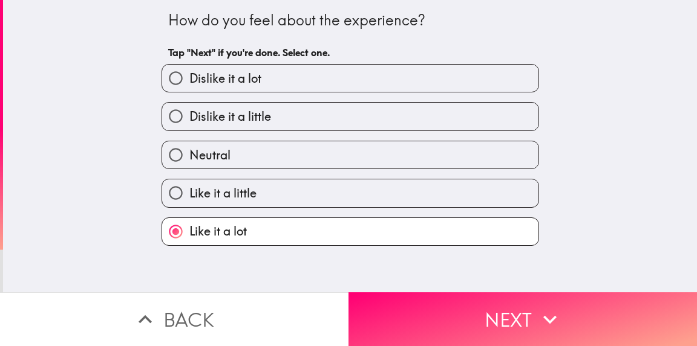
click at [441, 293] on button "Next" at bounding box center [522, 320] width 348 height 54
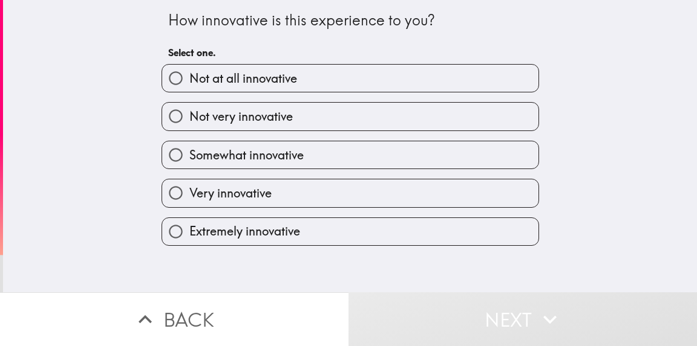
click at [441, 241] on label "Extremely innovative" at bounding box center [350, 231] width 376 height 27
click at [189, 241] on input "Extremely innovative" at bounding box center [175, 231] width 27 height 27
radio input "true"
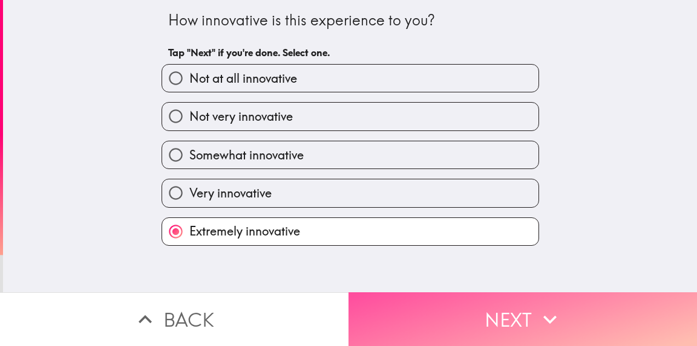
click at [441, 293] on button "Next" at bounding box center [522, 320] width 348 height 54
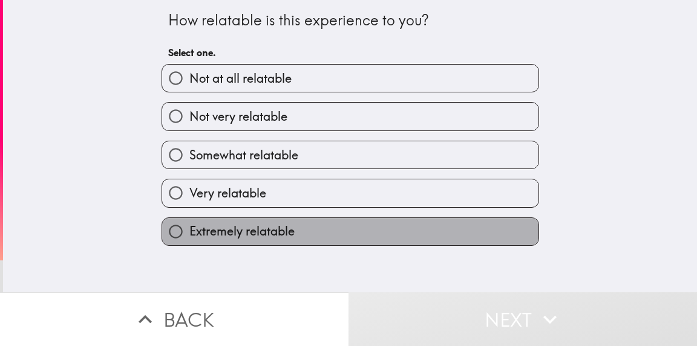
click at [441, 235] on label "Extremely relatable" at bounding box center [350, 231] width 376 height 27
click at [189, 235] on input "Extremely relatable" at bounding box center [175, 231] width 27 height 27
radio input "true"
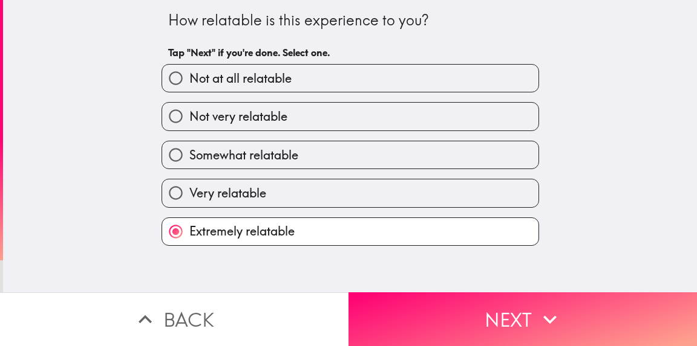
click at [441, 294] on button "Next" at bounding box center [522, 320] width 348 height 54
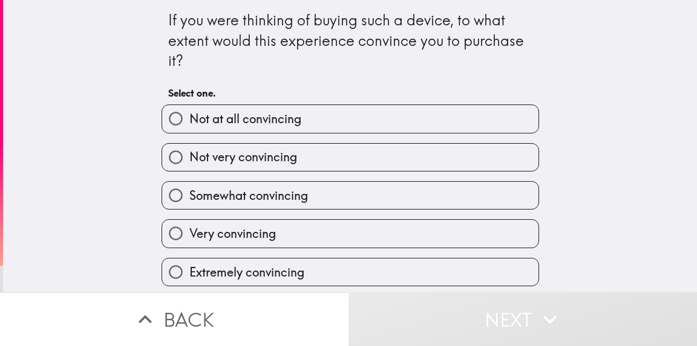
click at [441, 263] on label "Extremely convincing" at bounding box center [350, 272] width 376 height 27
click at [189, 263] on input "Extremely convincing" at bounding box center [175, 272] width 27 height 27
radio input "true"
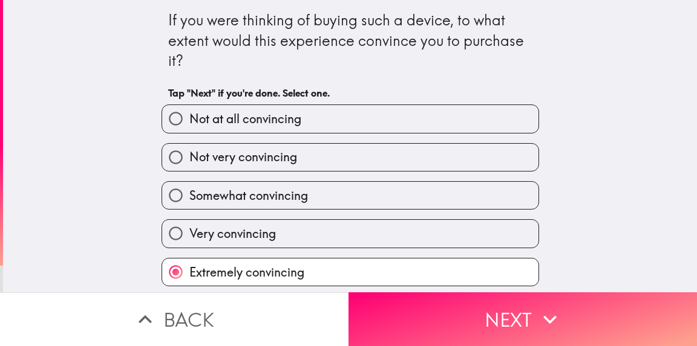
scroll to position [4, 0]
click at [441, 296] on button "Next" at bounding box center [522, 320] width 348 height 54
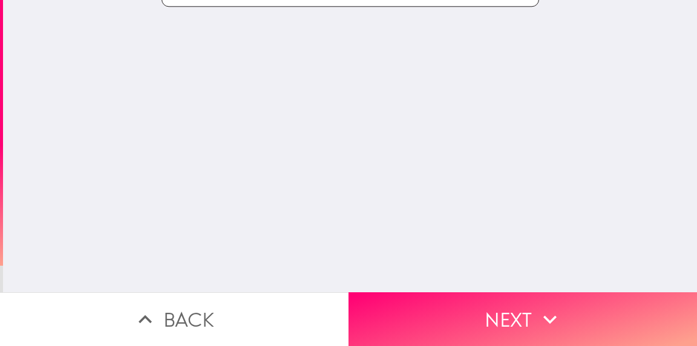
scroll to position [0, 0]
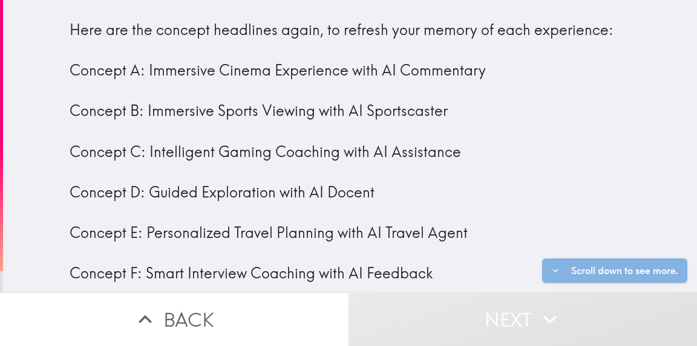
scroll to position [60, 0]
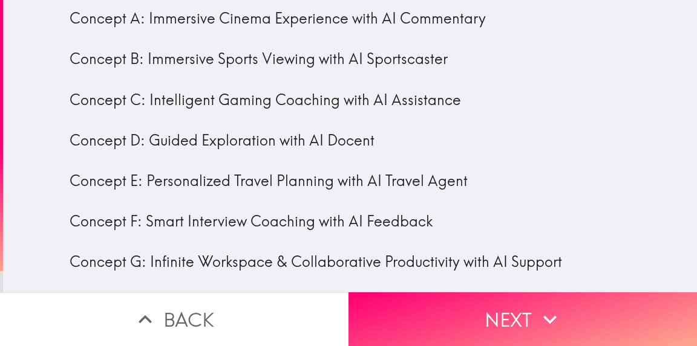
click at [446, 296] on button "Next" at bounding box center [522, 320] width 348 height 54
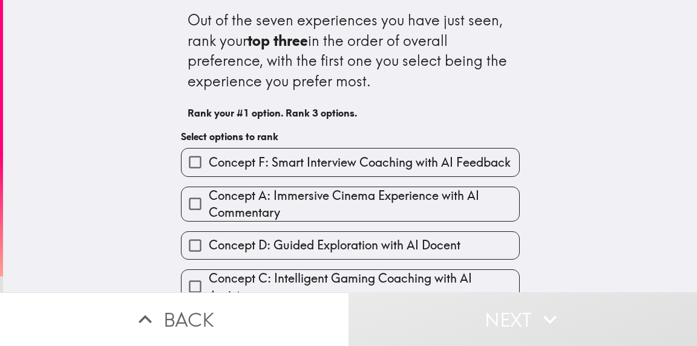
click at [441, 157] on span "Concept F: Smart Interview Coaching with AI Feedback" at bounding box center [360, 162] width 302 height 17
click at [209, 157] on input "Concept F: Smart Interview Coaching with AI Feedback" at bounding box center [194, 162] width 27 height 27
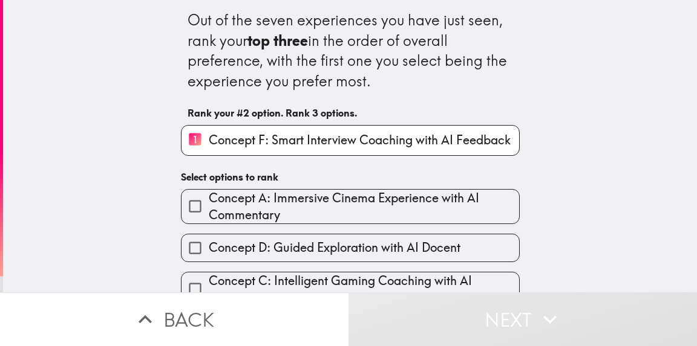
click at [441, 200] on span "Concept A: Immersive Cinema Experience with AI Commentary" at bounding box center [364, 207] width 310 height 34
click at [209, 200] on input "Concept A: Immersive Cinema Experience with AI Commentary" at bounding box center [194, 206] width 27 height 27
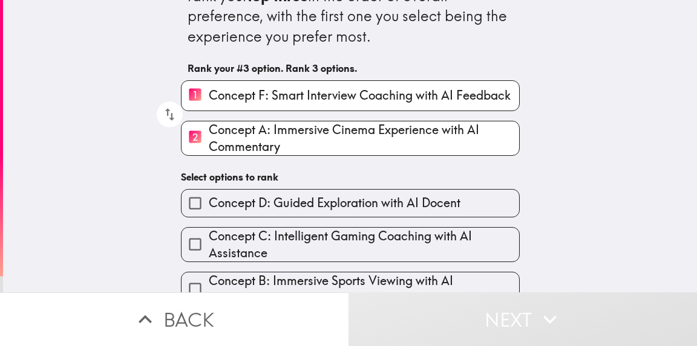
scroll to position [160, 0]
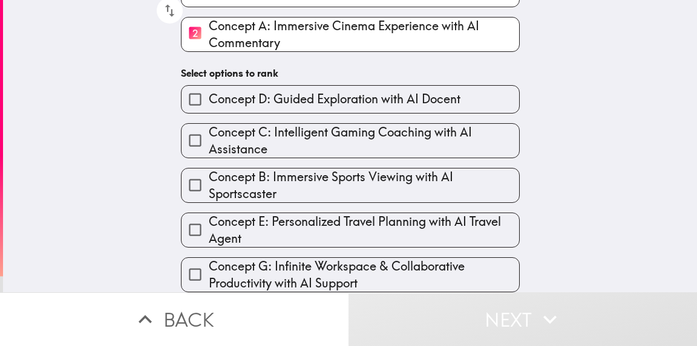
click at [441, 179] on span "Concept B: Immersive Sports Viewing with AI Sportscaster" at bounding box center [364, 186] width 310 height 34
click at [209, 179] on input "Concept B: Immersive Sports Viewing with AI Sportscaster" at bounding box center [194, 185] width 27 height 27
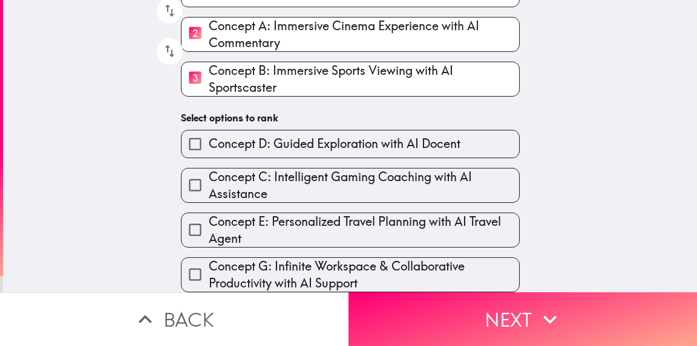
click at [441, 309] on button "Next" at bounding box center [522, 320] width 348 height 54
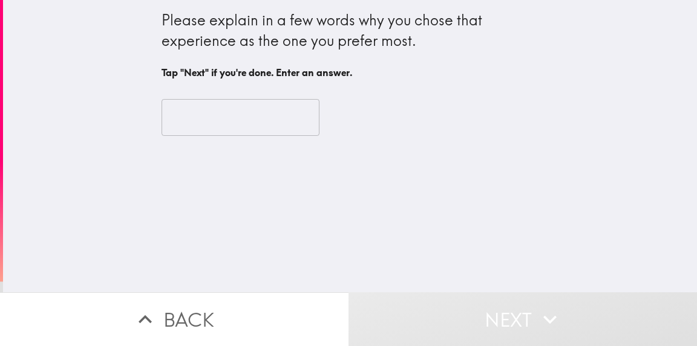
click at [262, 119] on input "text" at bounding box center [240, 117] width 158 height 37
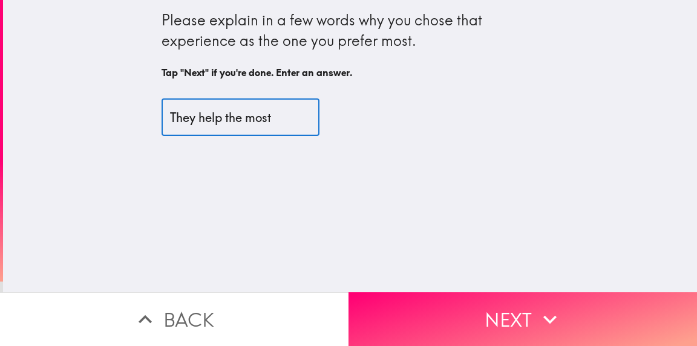
type input "They help the most"
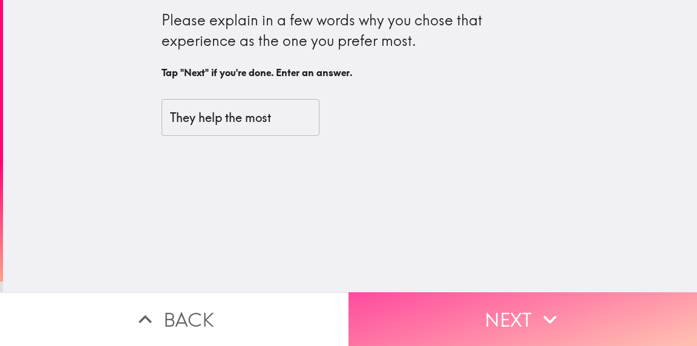
click at [449, 293] on button "Next" at bounding box center [522, 320] width 348 height 54
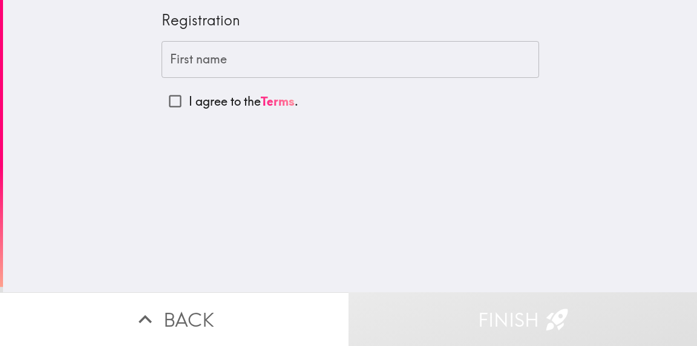
click at [428, 61] on input "First name" at bounding box center [349, 59] width 377 height 37
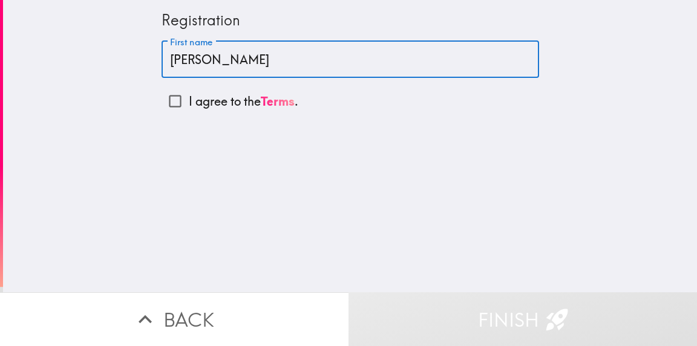
type input "[PERSON_NAME]"
click at [191, 95] on p "I agree to the Terms ." at bounding box center [243, 101] width 109 height 17
click at [189, 95] on input "I agree to the Terms ." at bounding box center [174, 101] width 27 height 27
checkbox input "true"
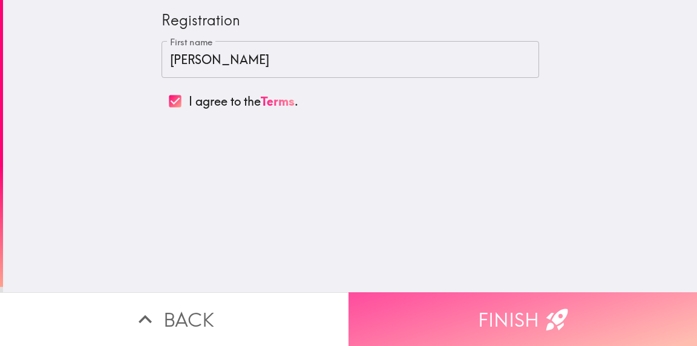
click at [419, 293] on button "Finish" at bounding box center [522, 320] width 348 height 54
